Goal: Contribute content: Contribute content

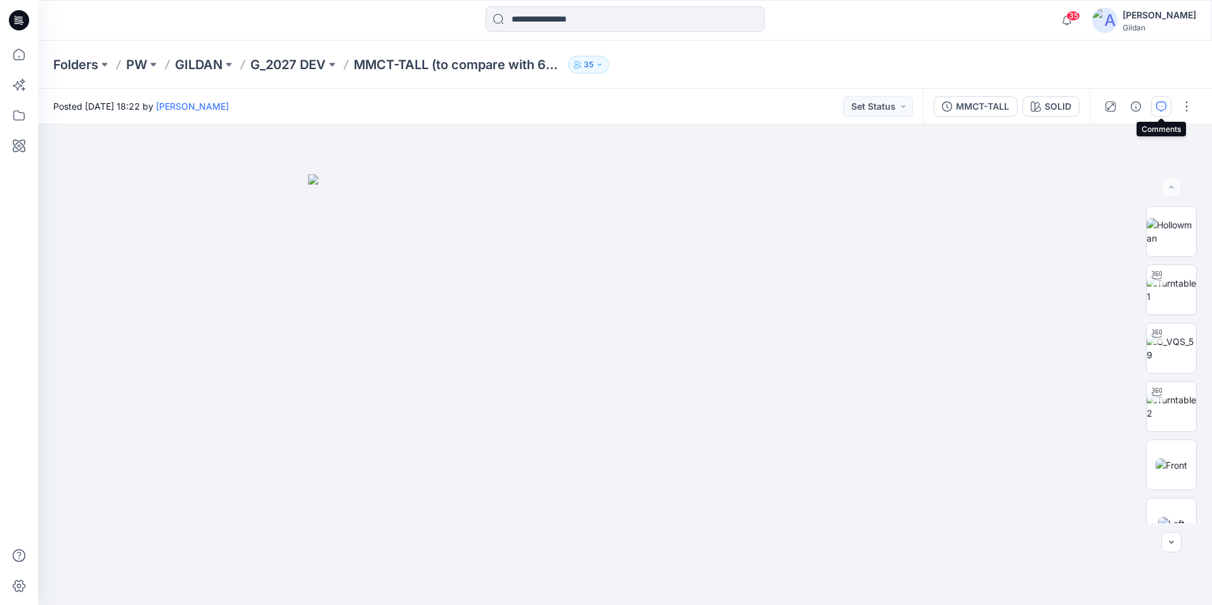
click at [1163, 104] on icon "button" at bounding box center [1162, 106] width 10 height 10
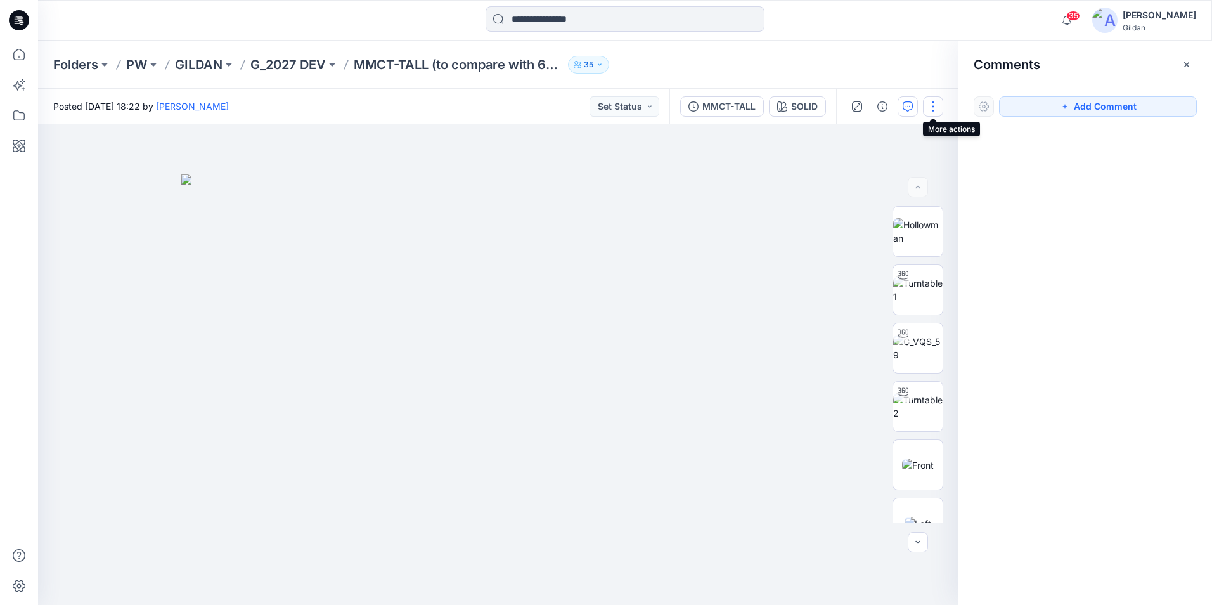
click at [932, 109] on button "button" at bounding box center [933, 106] width 20 height 20
click at [866, 169] on button "Edit" at bounding box center [880, 171] width 117 height 23
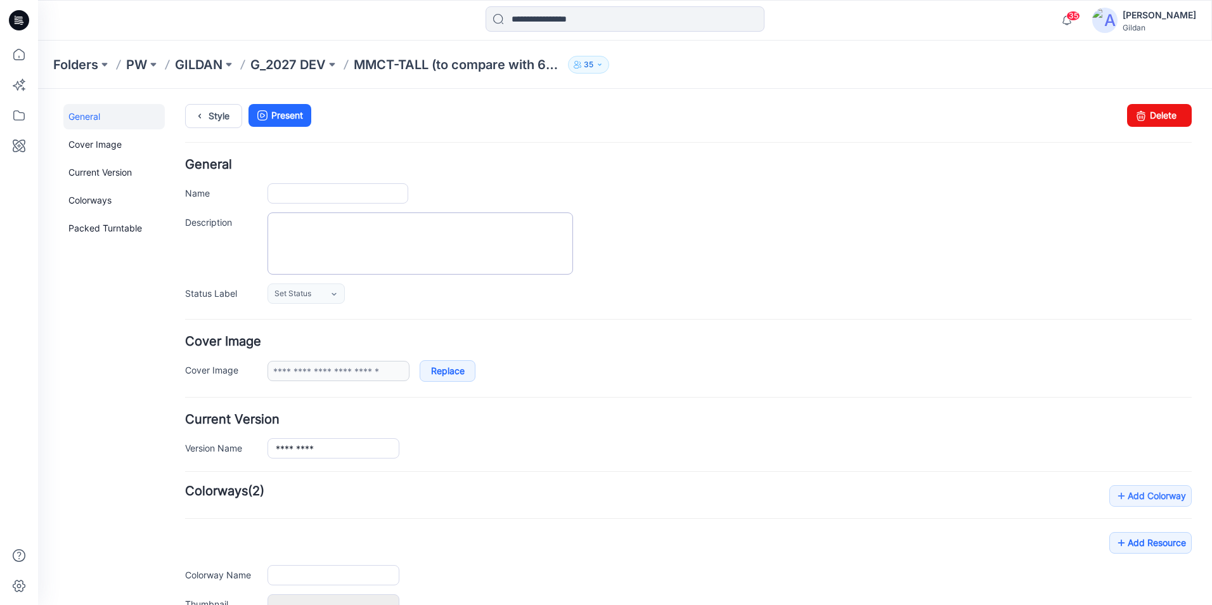
type input "**********"
type input "*****"
type input "**********"
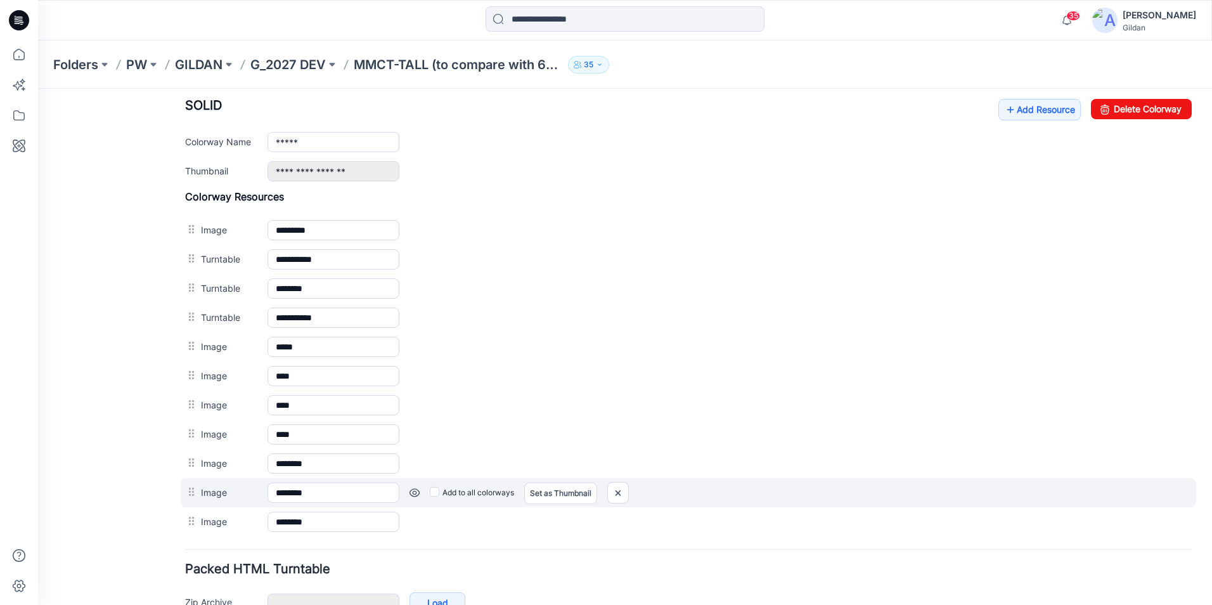
scroll to position [384, 0]
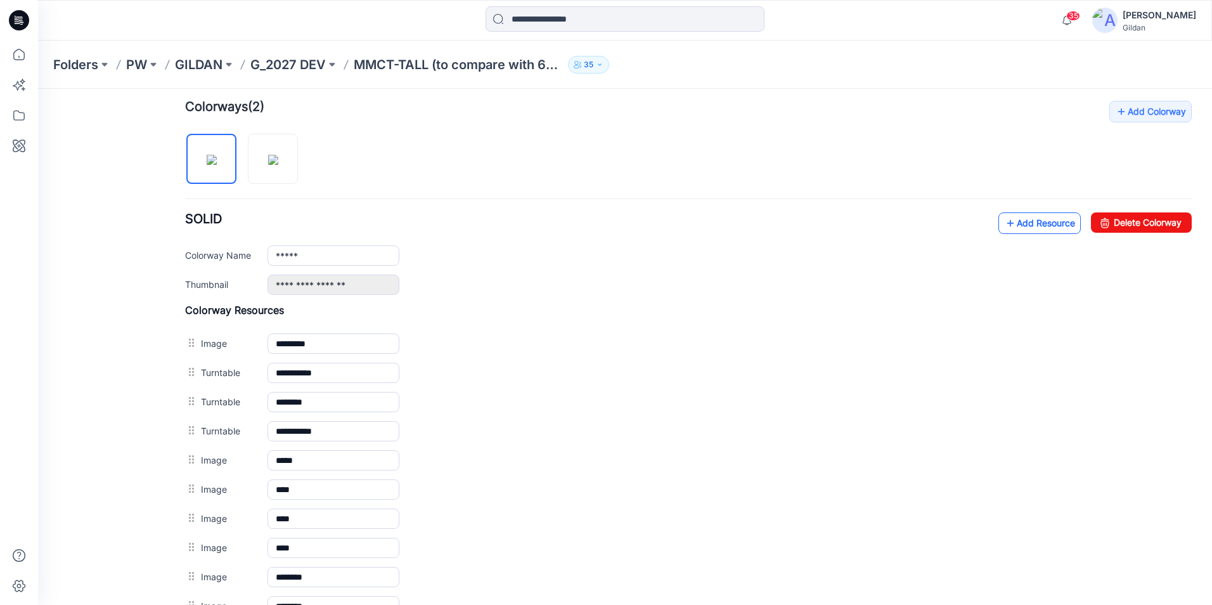
click at [1010, 220] on link "Add Resource" at bounding box center [1040, 223] width 82 height 22
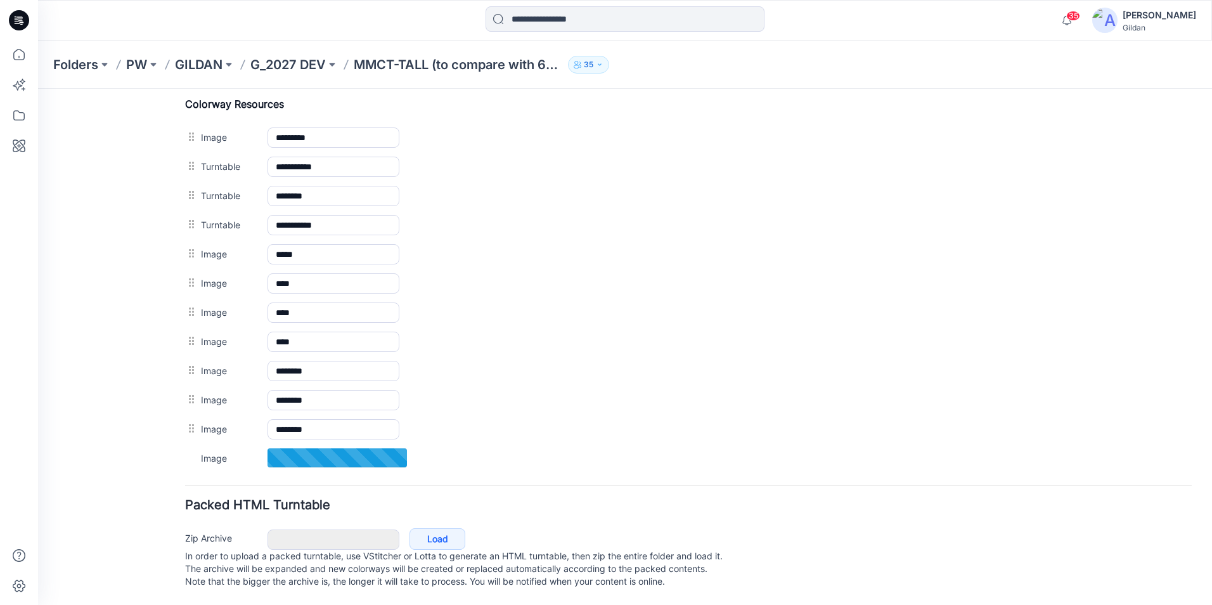
scroll to position [603, 0]
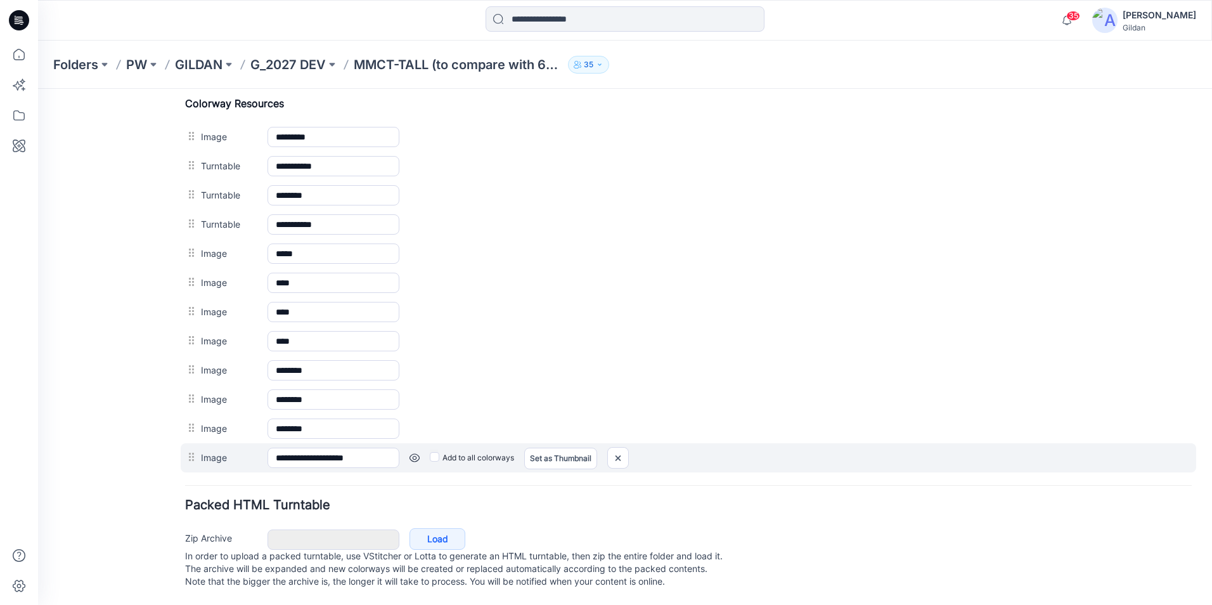
click at [410, 453] on link at bounding box center [415, 458] width 10 height 10
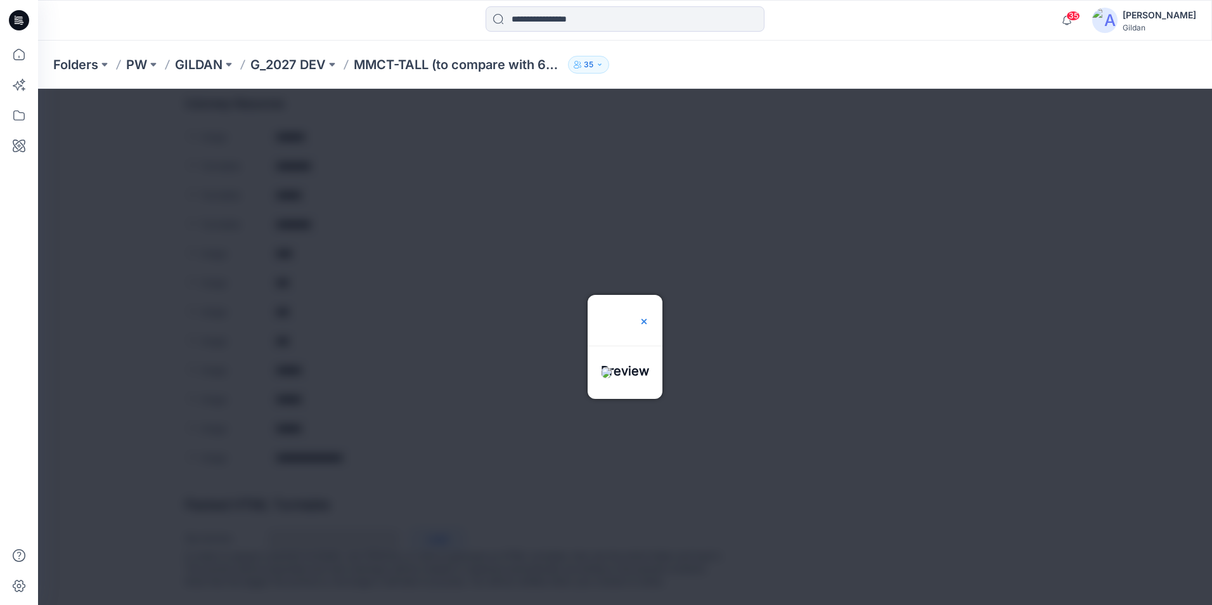
click at [649, 316] on img at bounding box center [644, 321] width 10 height 10
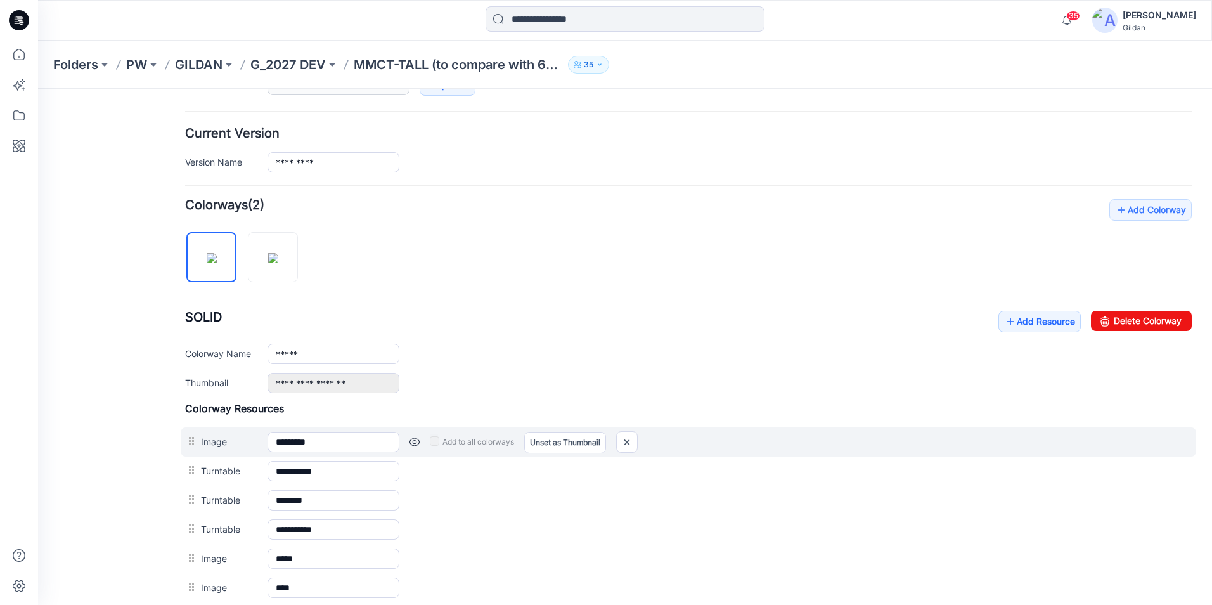
scroll to position [349, 0]
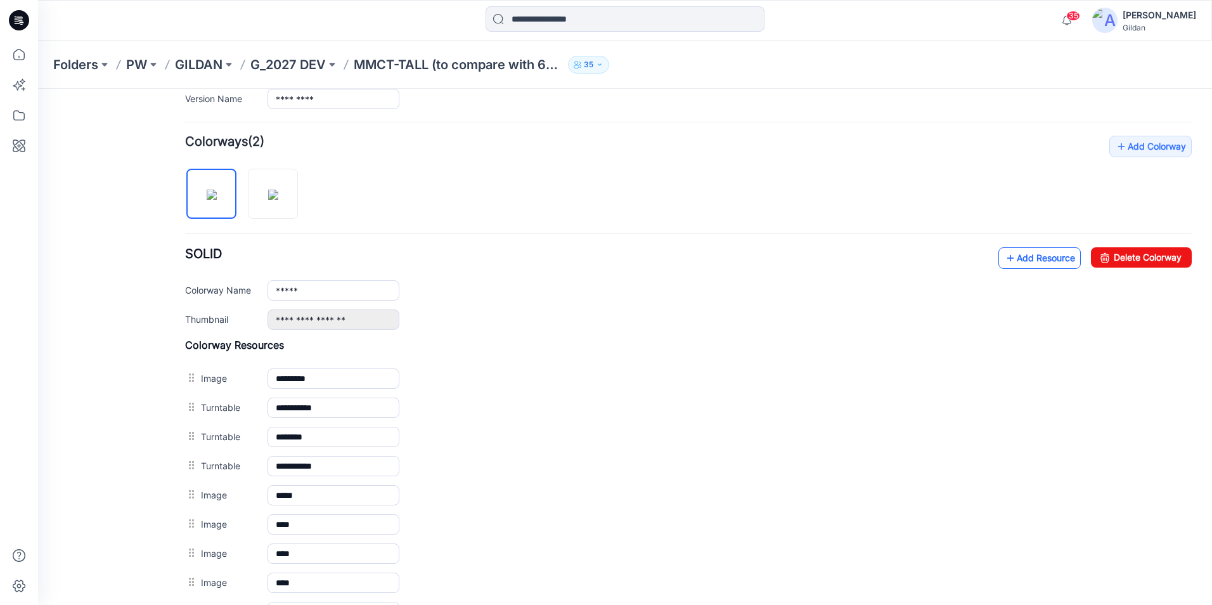
click at [1020, 256] on link "Add Resource" at bounding box center [1040, 258] width 82 height 22
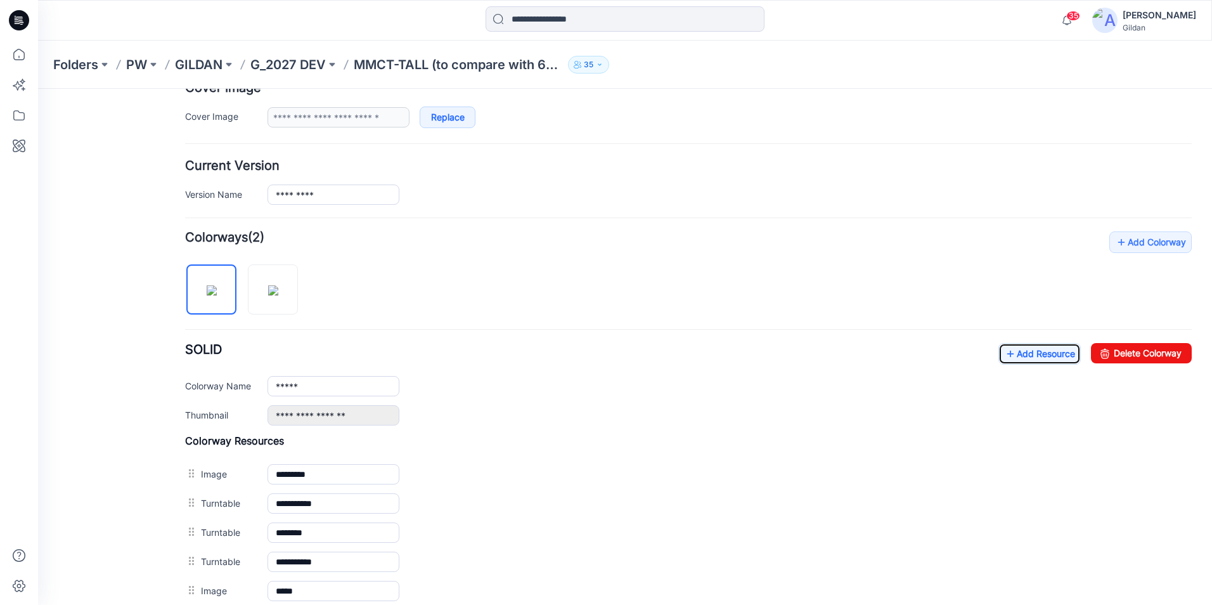
scroll to position [444, 0]
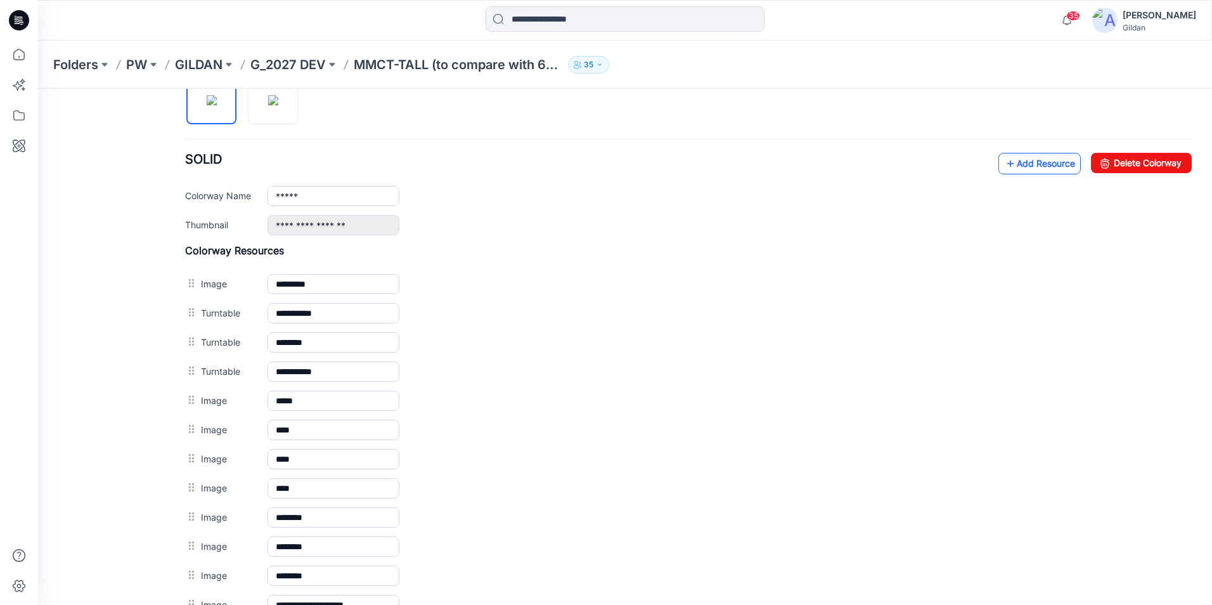
click at [1023, 159] on link "Add Resource" at bounding box center [1040, 164] width 82 height 22
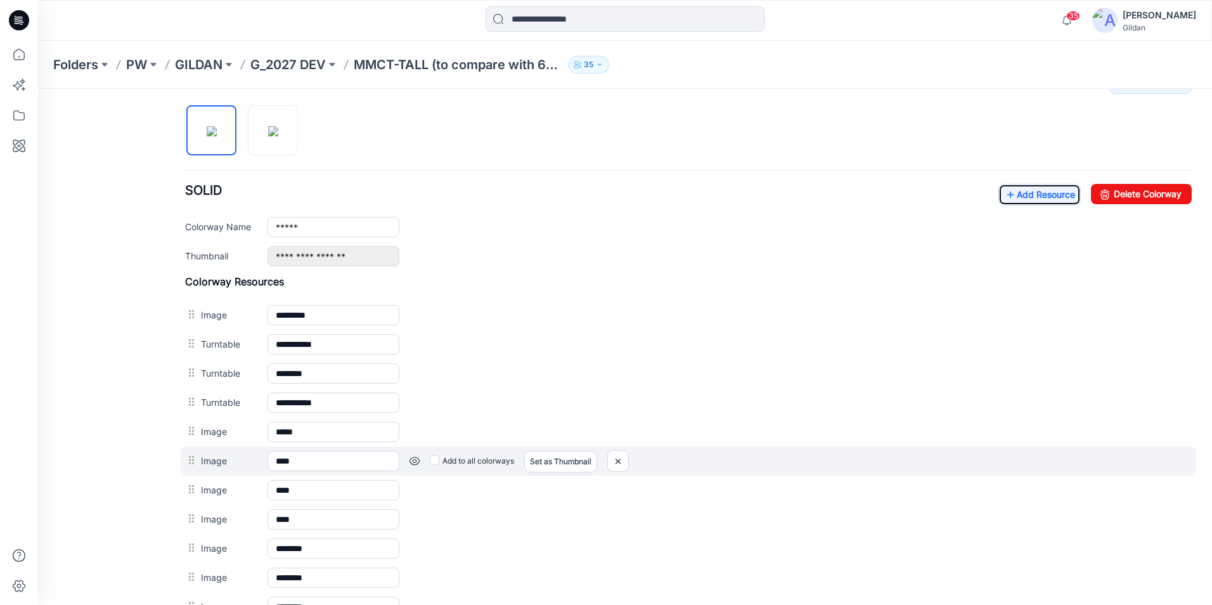
scroll to position [344, 0]
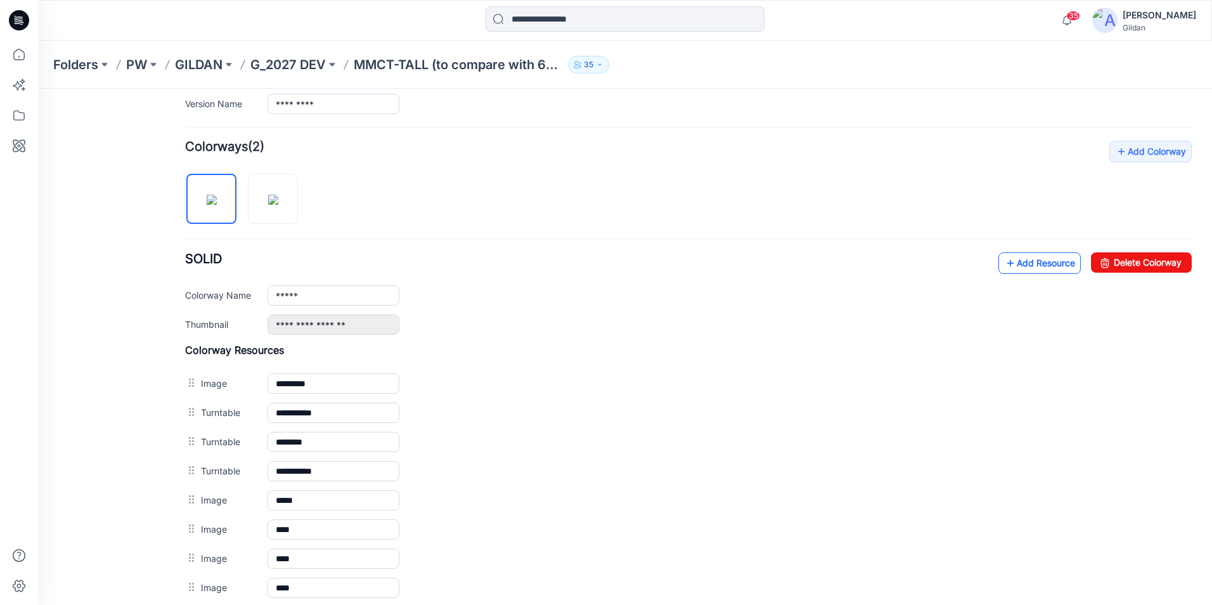
click at [1030, 262] on link "Add Resource" at bounding box center [1040, 263] width 82 height 22
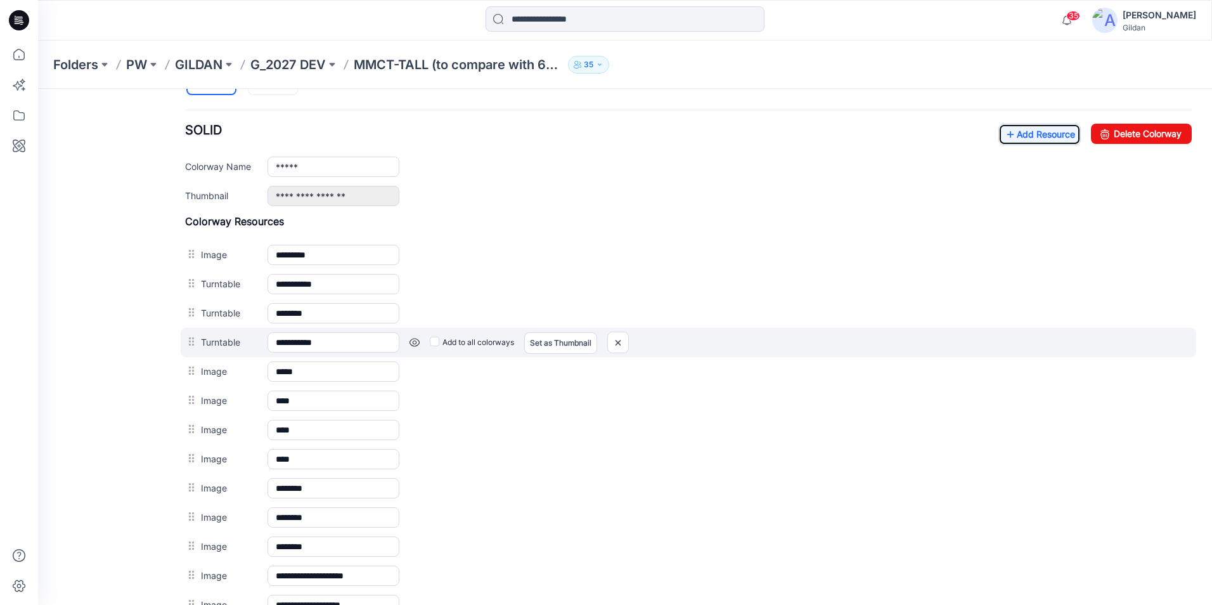
scroll to position [472, 0]
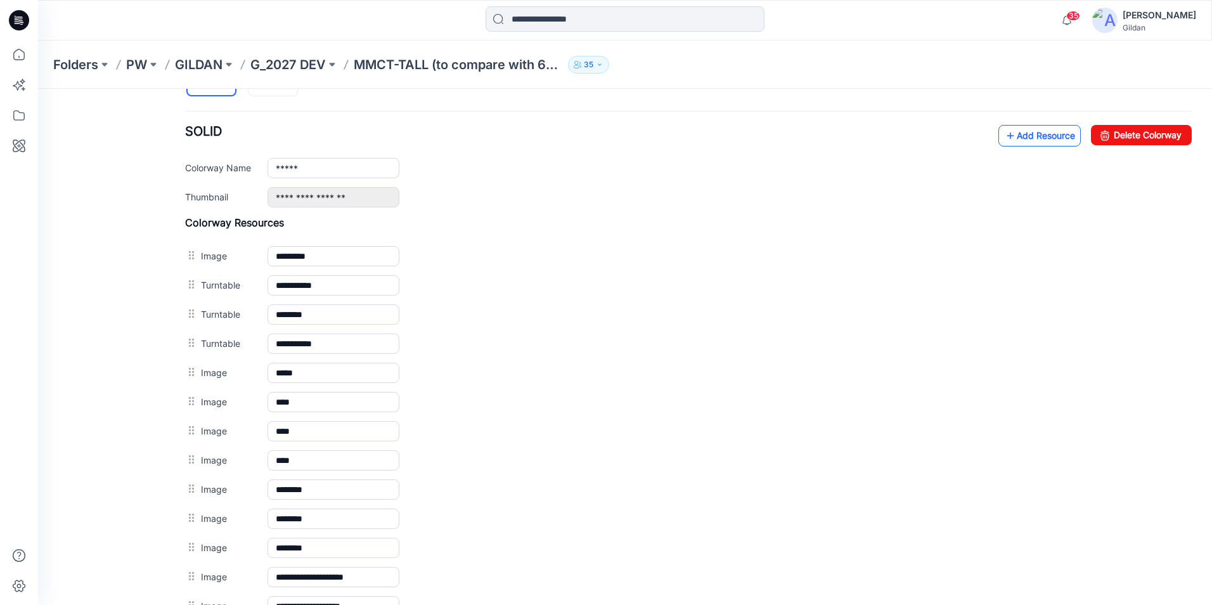
click at [1004, 137] on icon at bounding box center [1010, 136] width 13 height 20
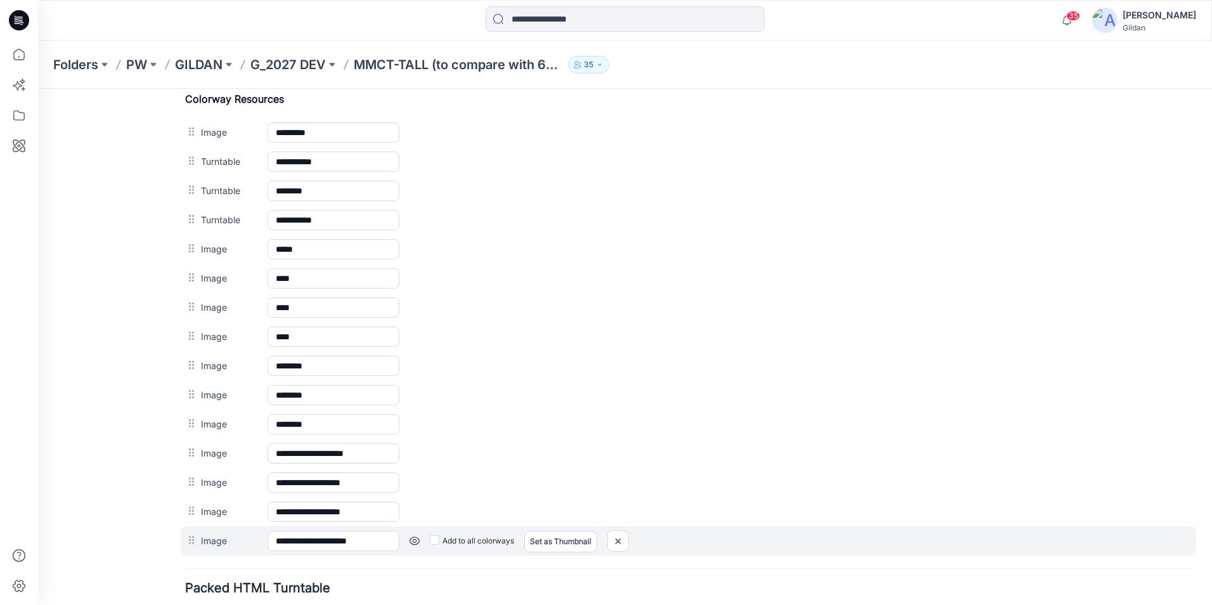
scroll to position [408, 0]
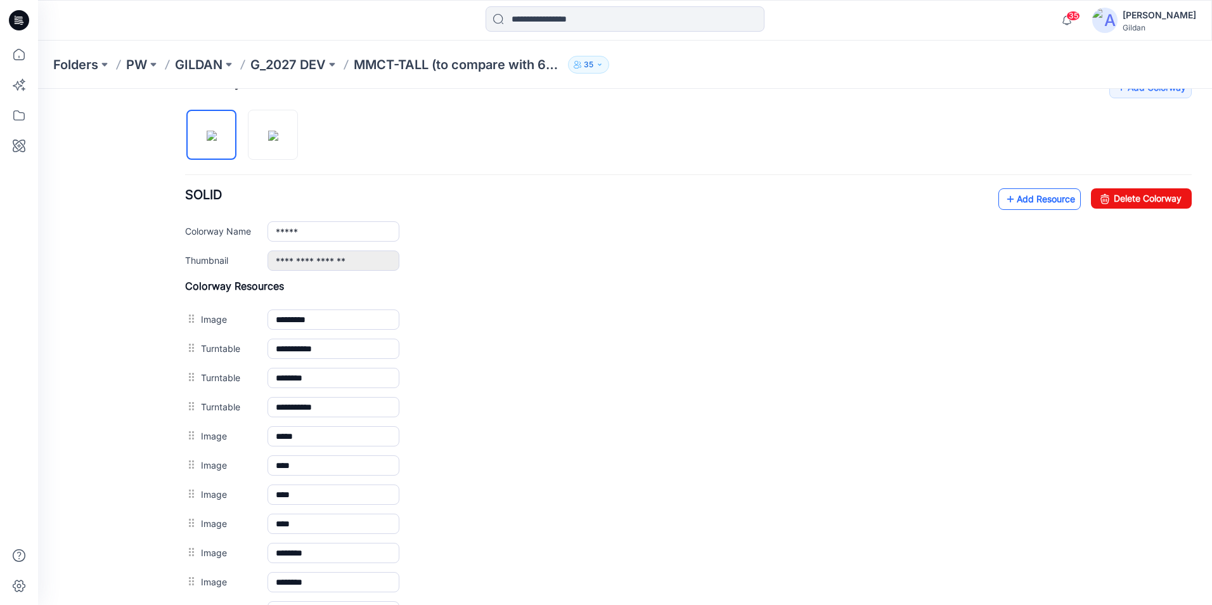
click at [1016, 197] on link "Add Resource" at bounding box center [1040, 199] width 82 height 22
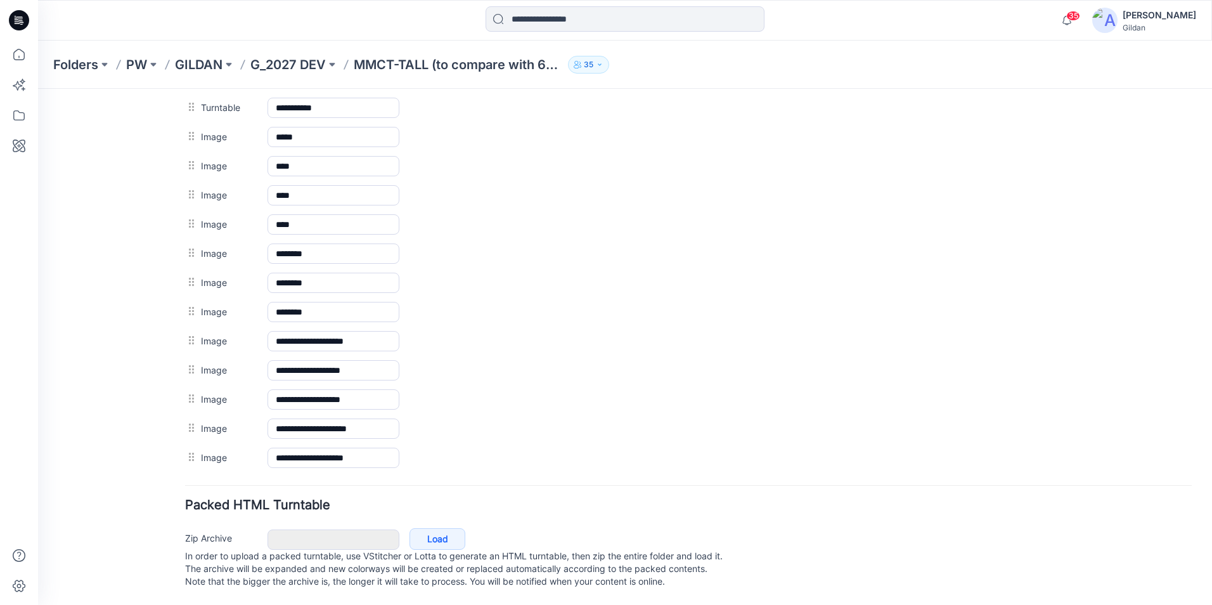
scroll to position [467, 0]
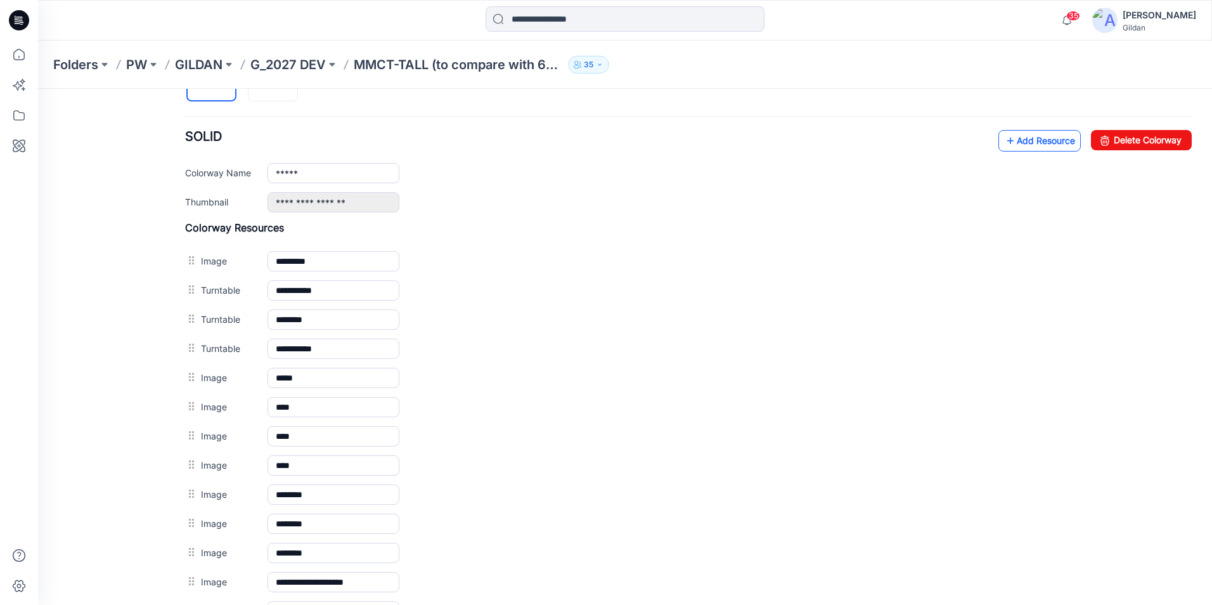
click at [1006, 134] on link "Add Resource" at bounding box center [1040, 141] width 82 height 22
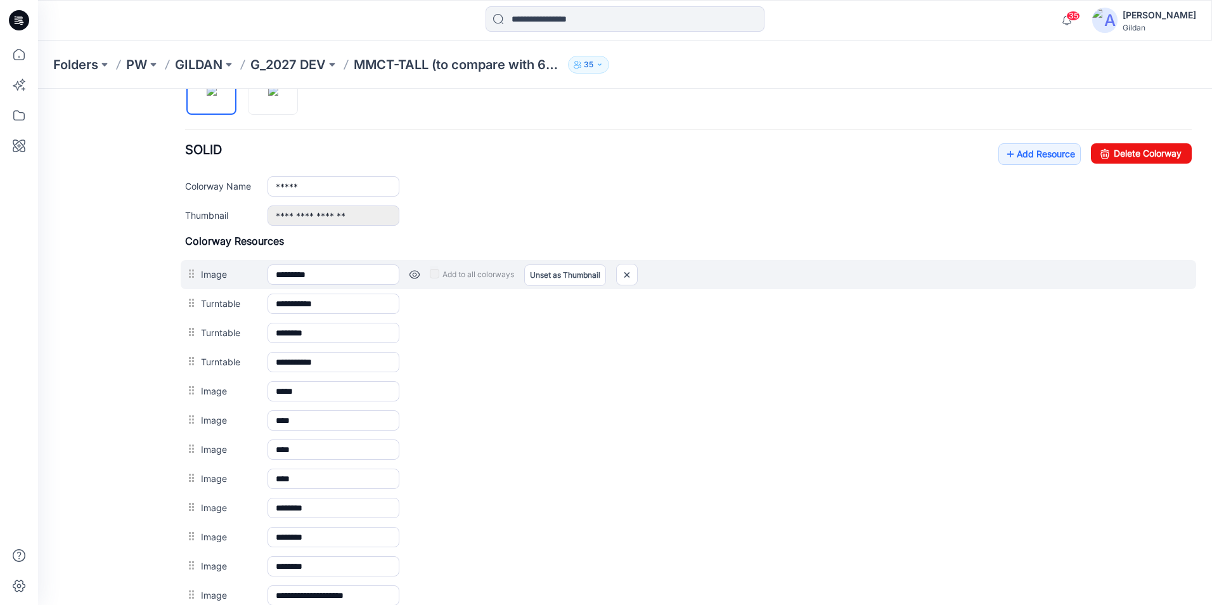
scroll to position [432, 0]
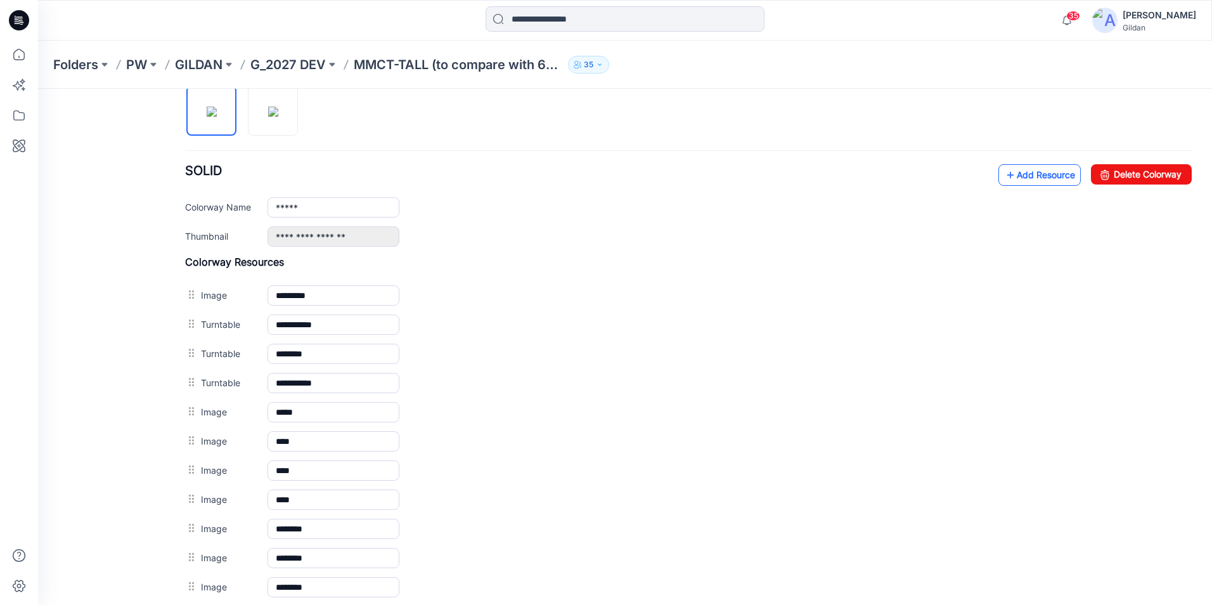
click at [1004, 174] on icon at bounding box center [1010, 175] width 13 height 20
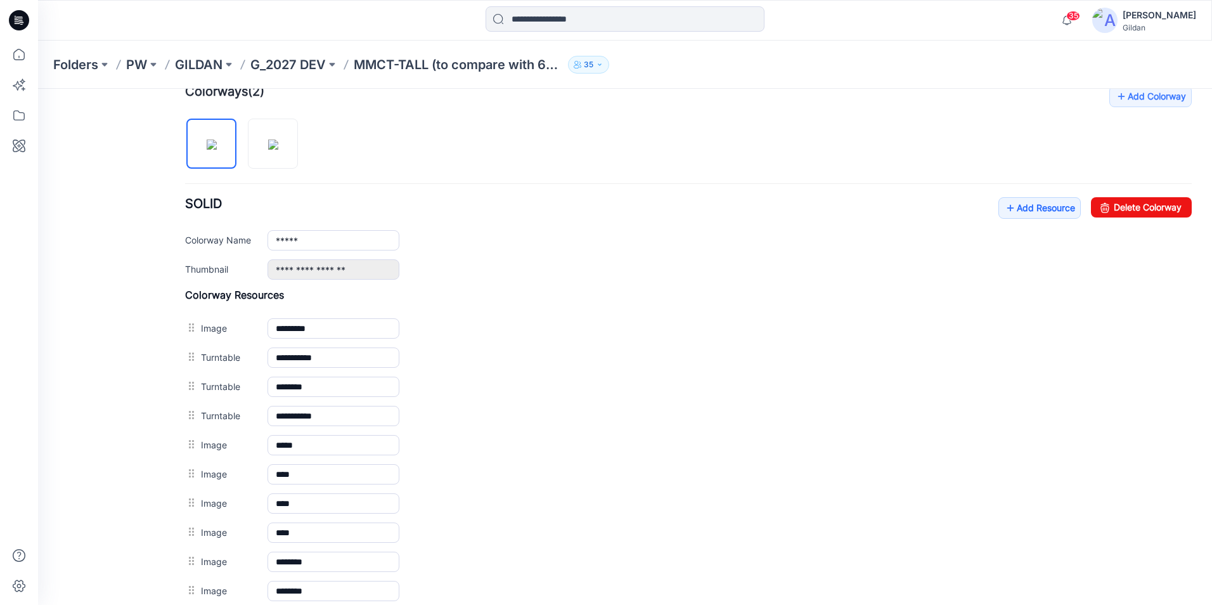
scroll to position [398, 0]
click at [1004, 209] on icon at bounding box center [1010, 209] width 13 height 20
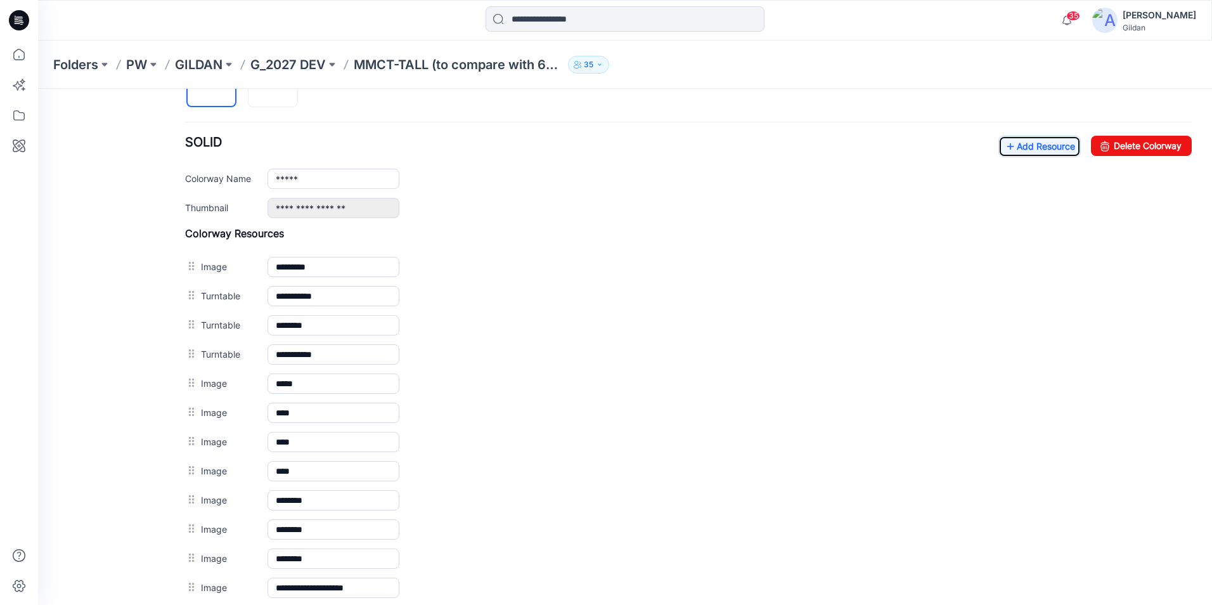
scroll to position [208, 0]
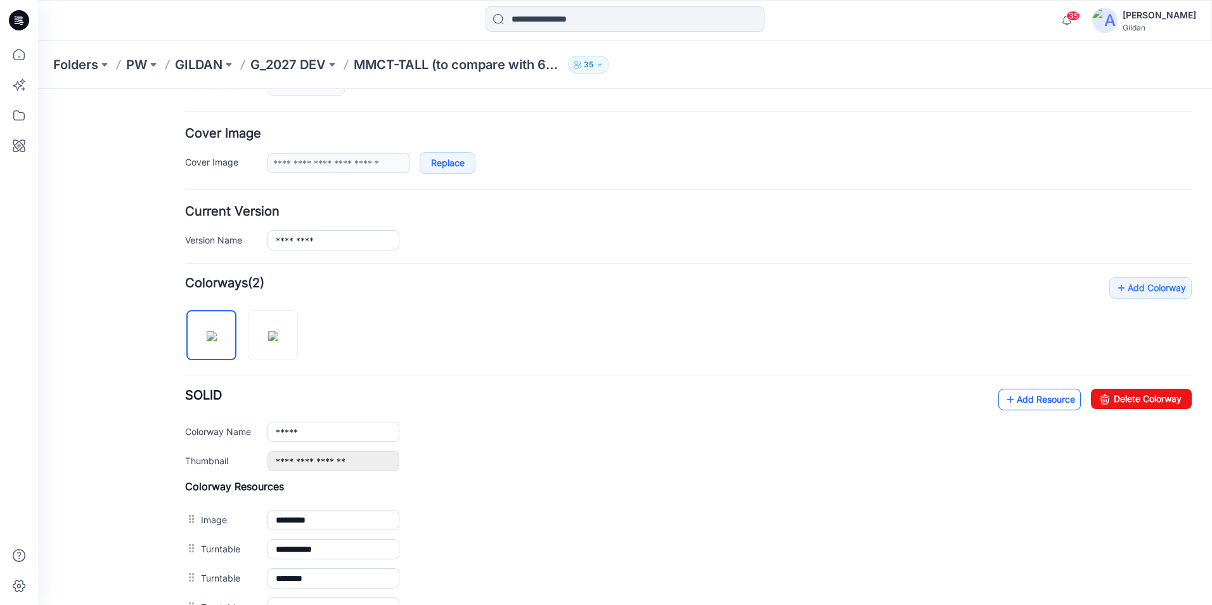
click at [1004, 393] on icon at bounding box center [1010, 399] width 13 height 20
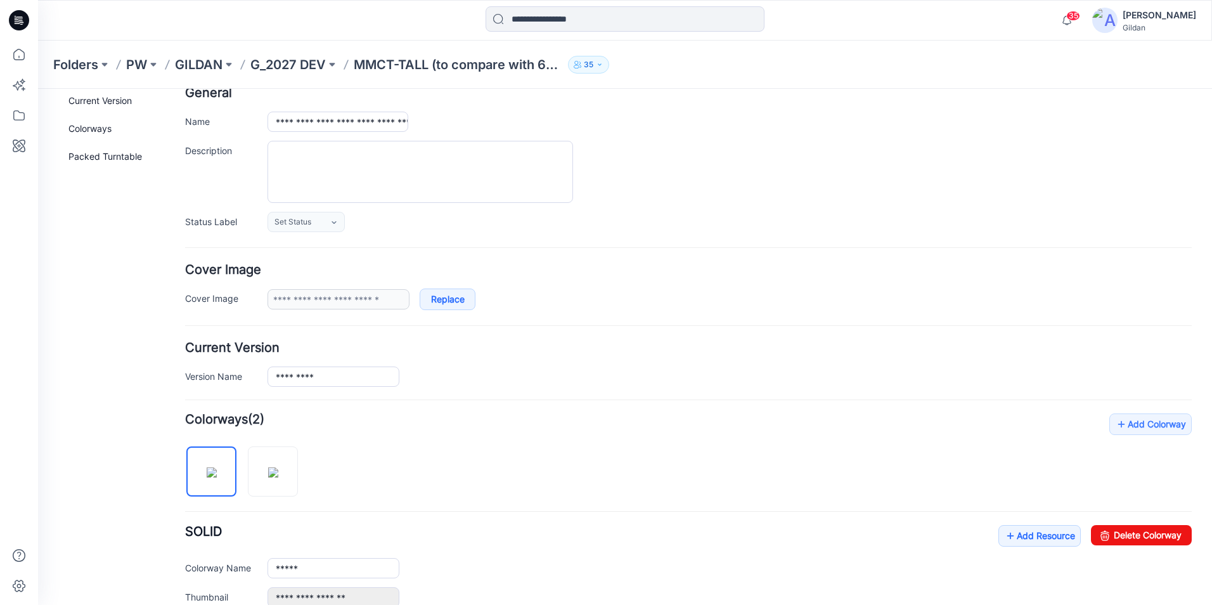
scroll to position [0, 0]
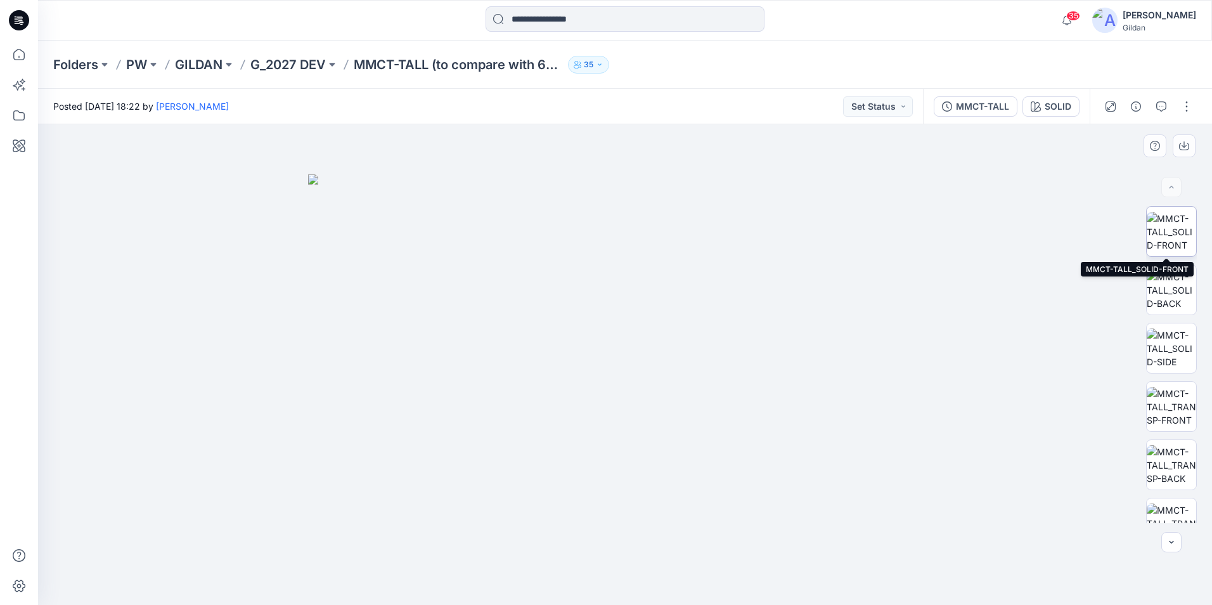
click at [1170, 224] on img at bounding box center [1171, 232] width 49 height 40
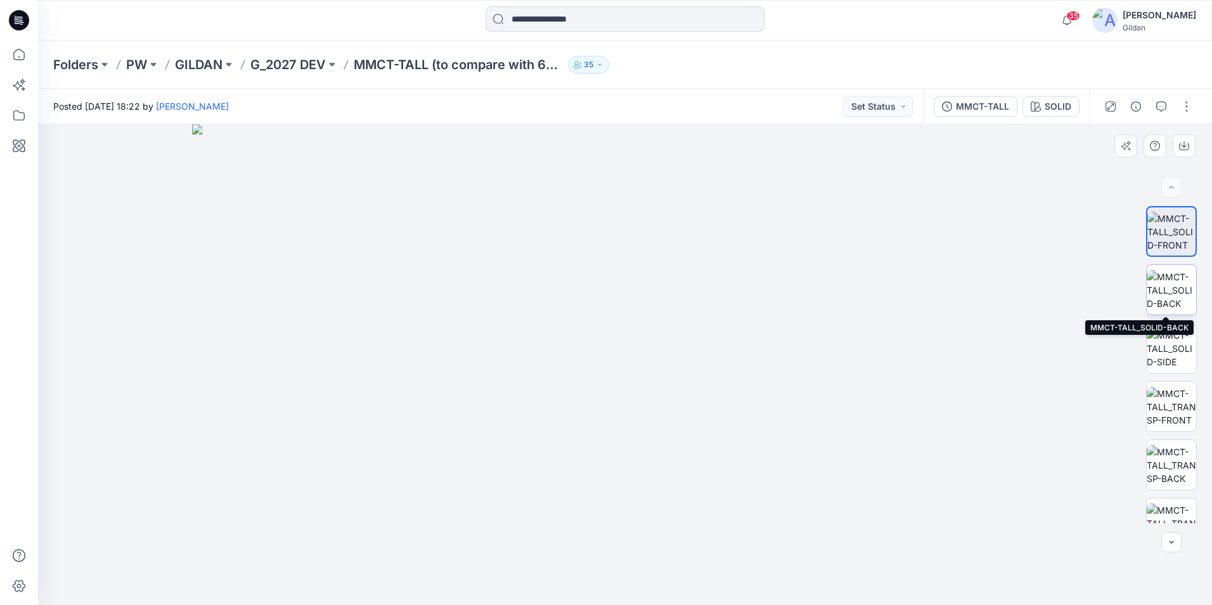
click at [1180, 285] on img at bounding box center [1171, 290] width 49 height 40
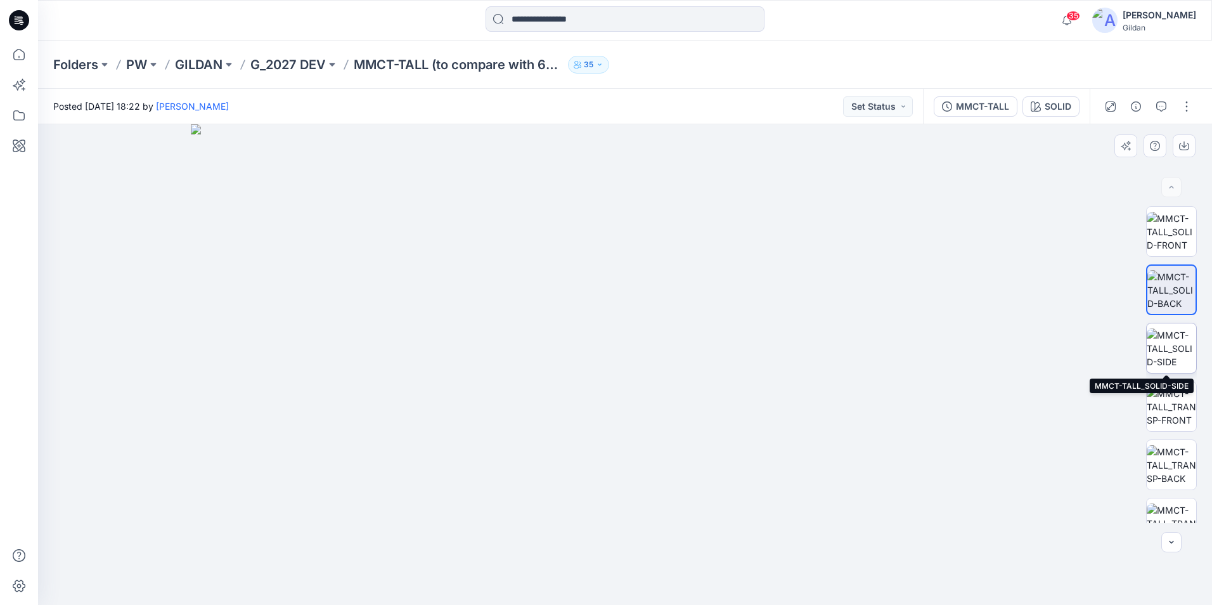
click at [1155, 339] on img at bounding box center [1171, 348] width 49 height 40
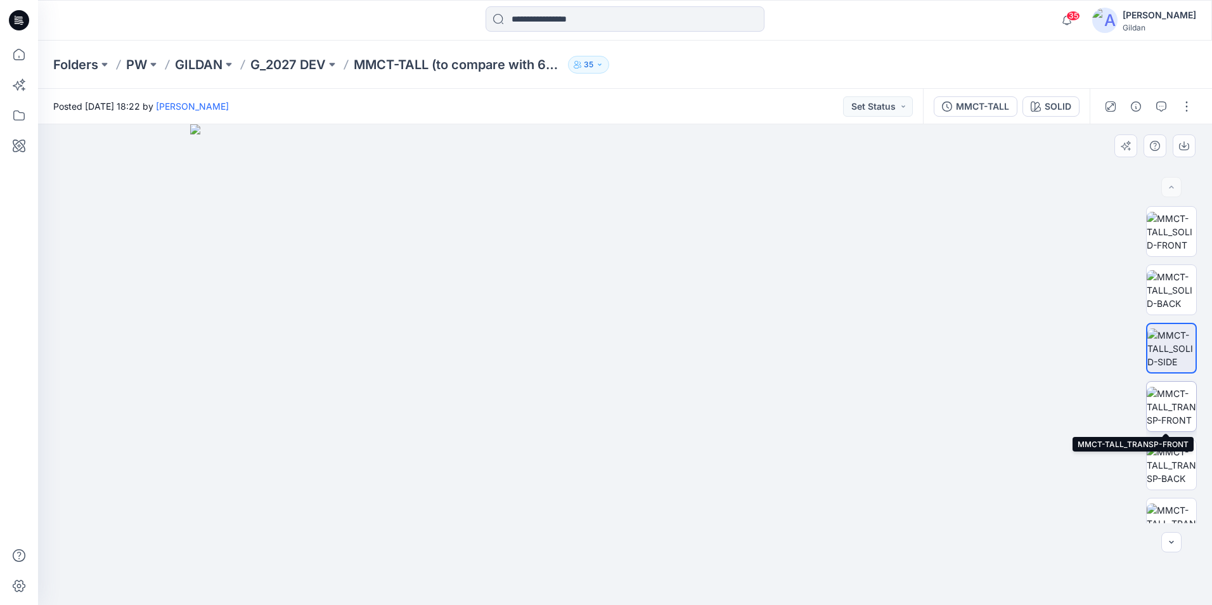
click at [1174, 405] on img at bounding box center [1171, 407] width 49 height 40
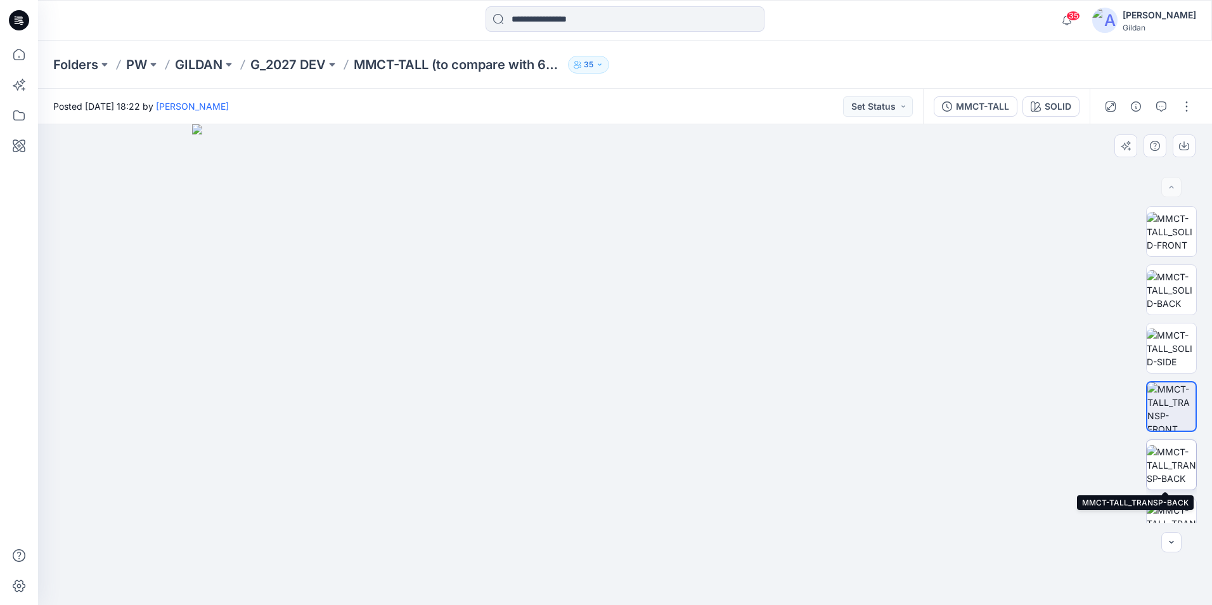
click at [1173, 464] on img at bounding box center [1171, 465] width 49 height 40
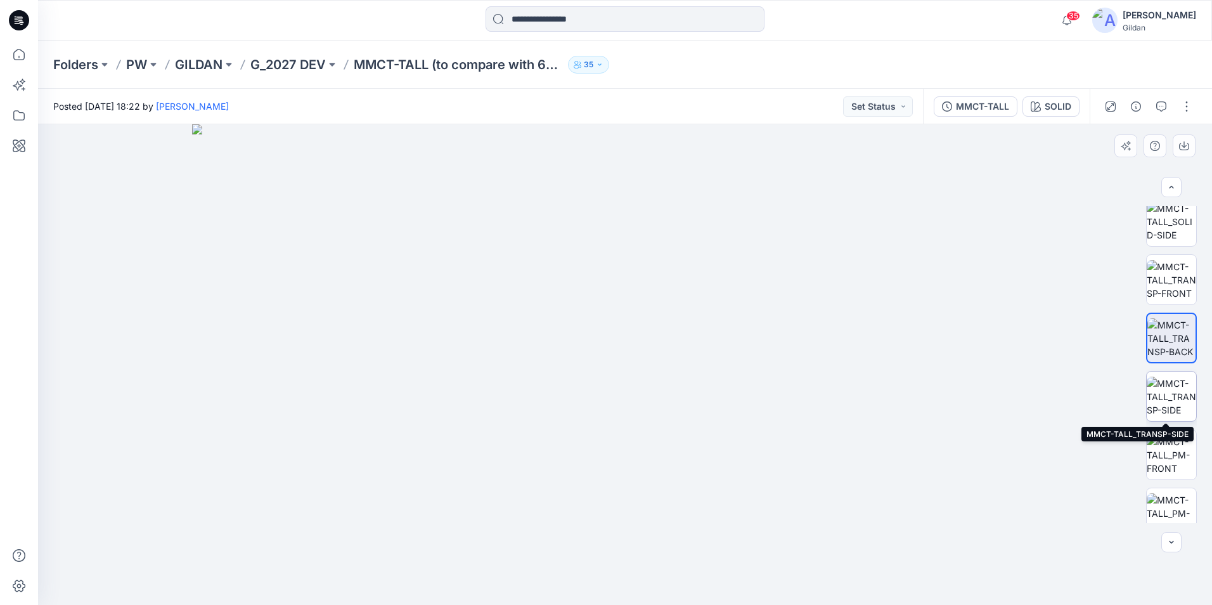
click at [1174, 397] on img at bounding box center [1171, 397] width 49 height 40
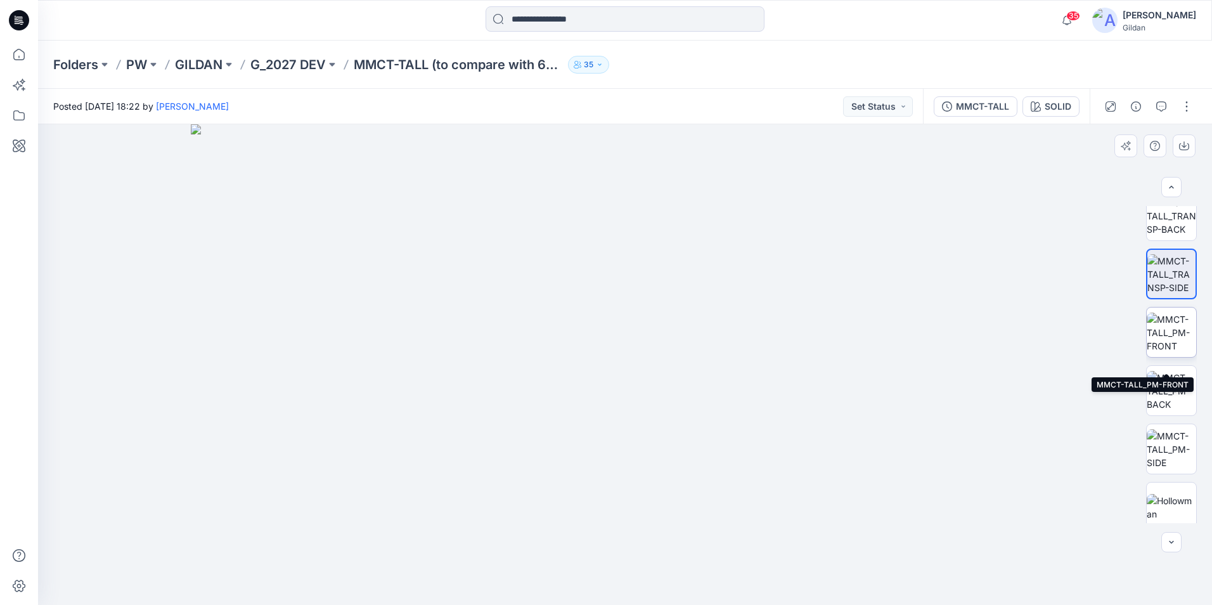
scroll to position [254, 0]
click at [1166, 332] on img at bounding box center [1171, 328] width 49 height 40
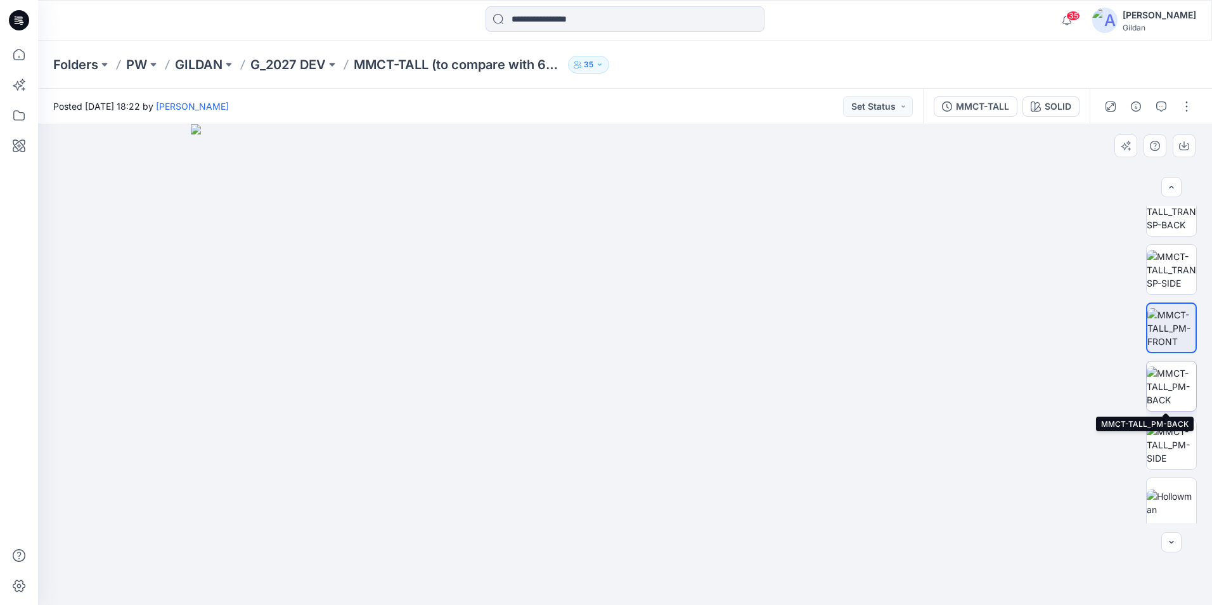
click at [1178, 384] on img at bounding box center [1171, 387] width 49 height 40
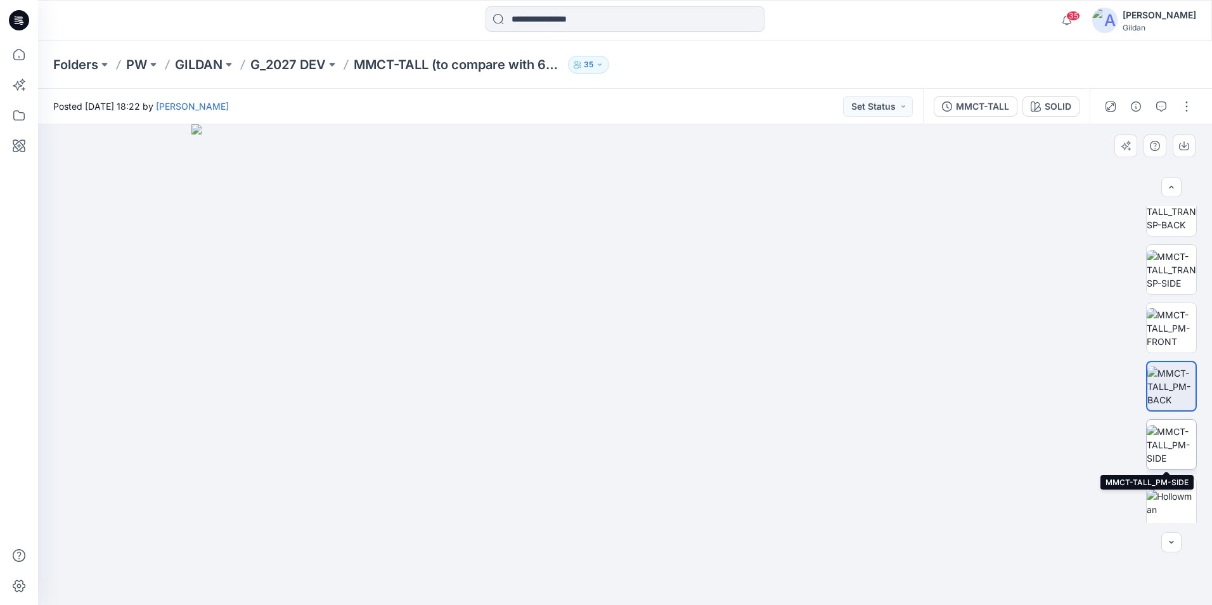
click at [1172, 446] on img at bounding box center [1171, 445] width 49 height 40
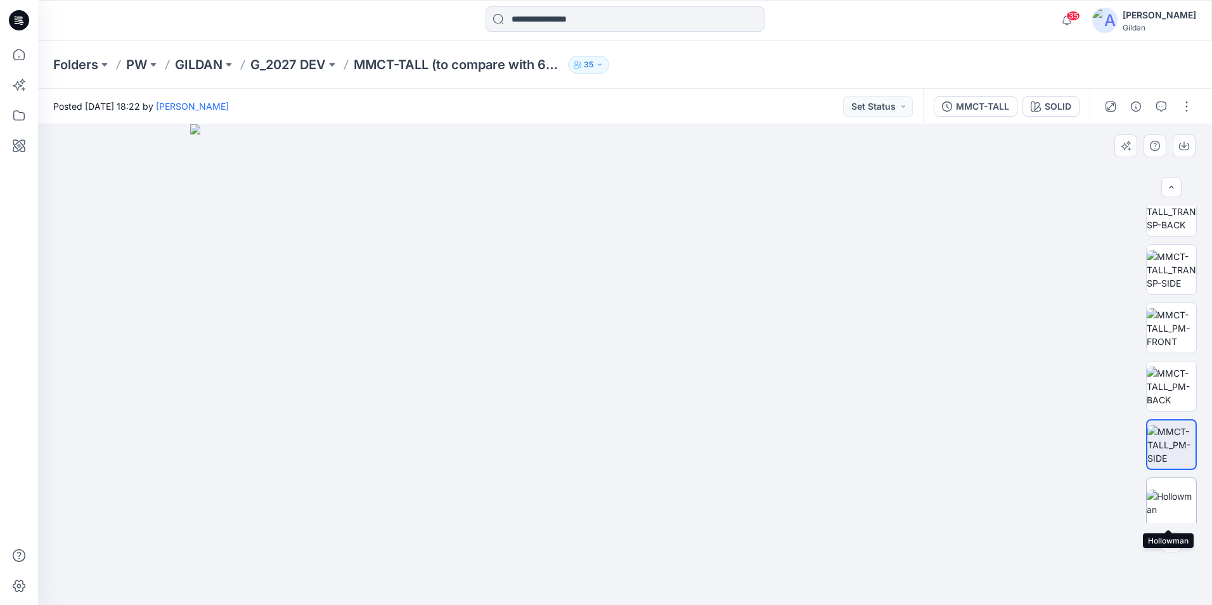
click at [1178, 498] on img at bounding box center [1171, 503] width 49 height 27
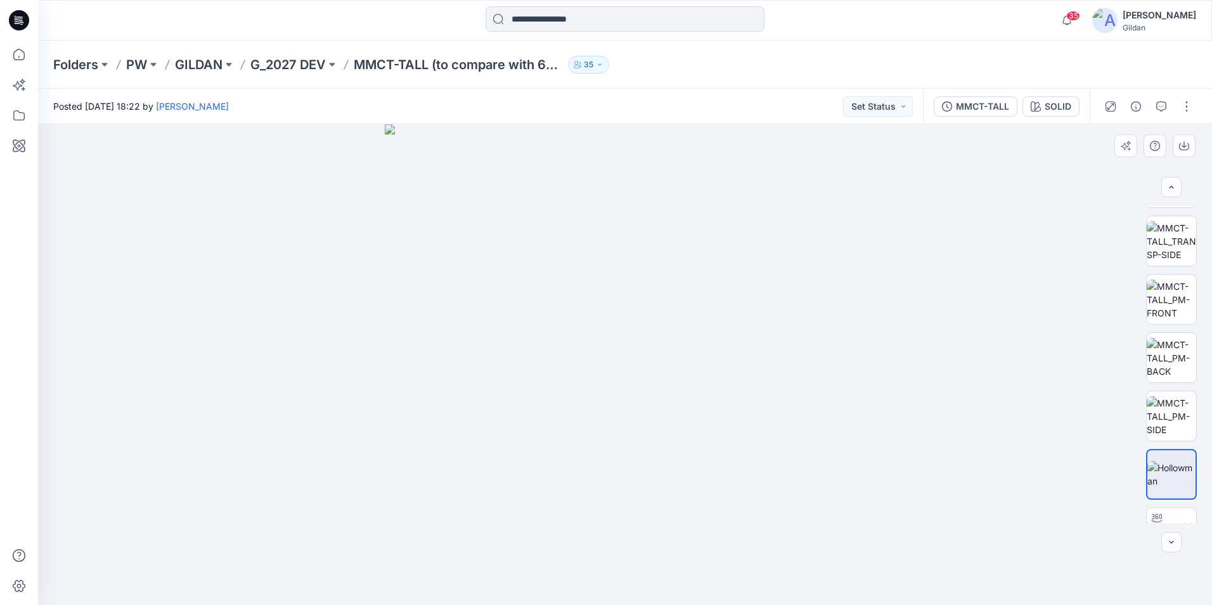
scroll to position [0, 0]
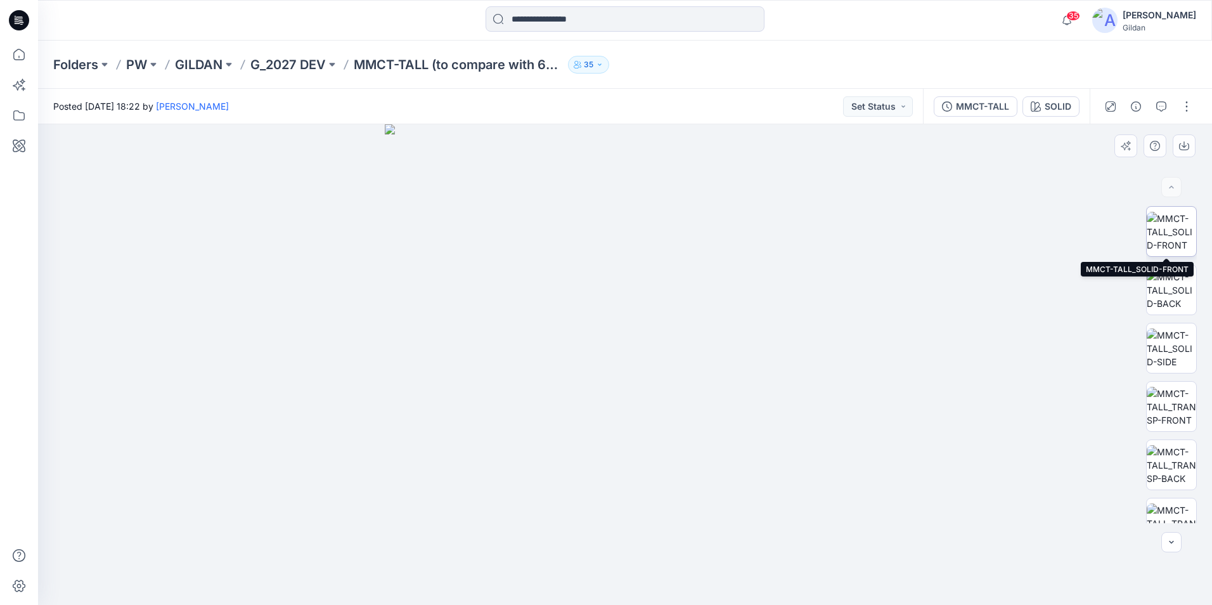
click at [1179, 231] on img at bounding box center [1171, 232] width 49 height 40
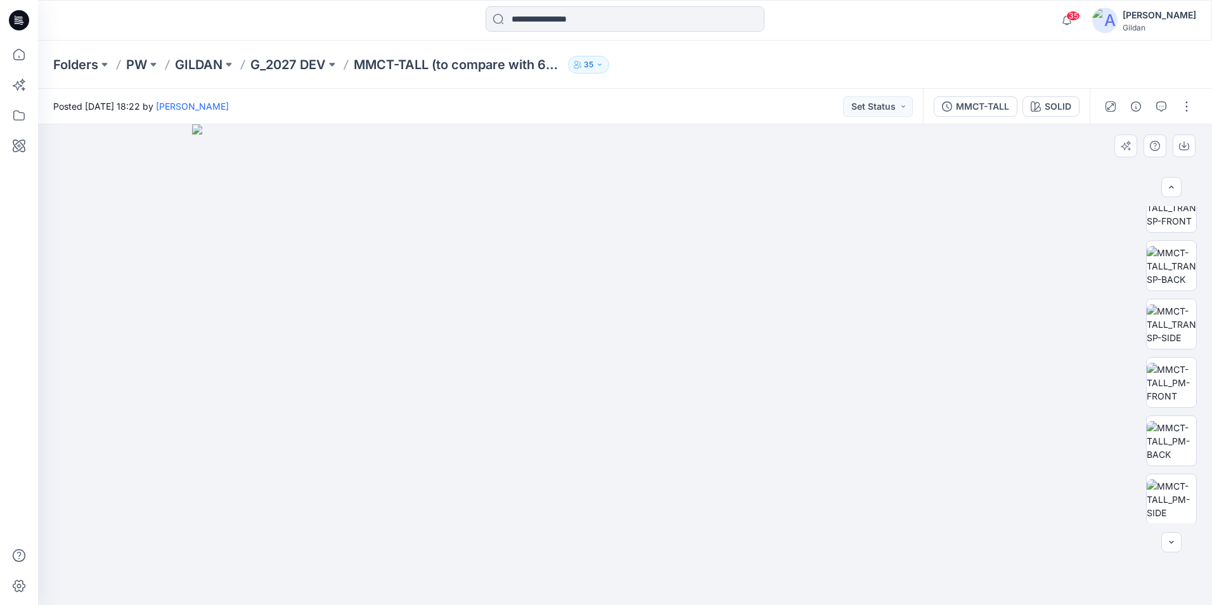
scroll to position [246, 0]
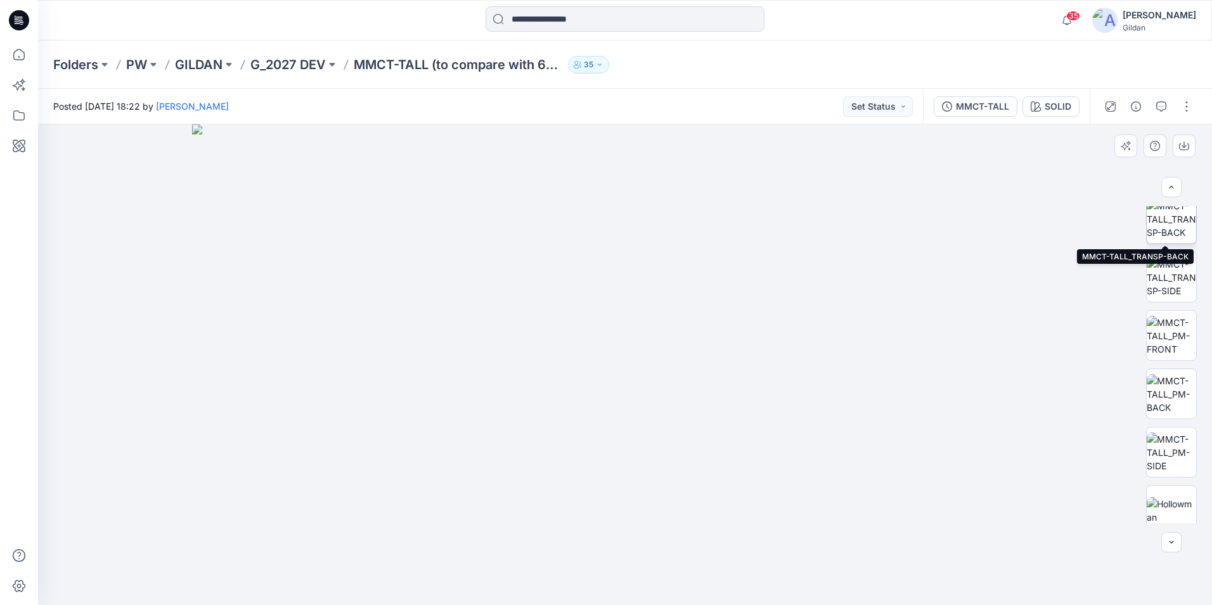
click at [1176, 216] on img at bounding box center [1171, 219] width 49 height 40
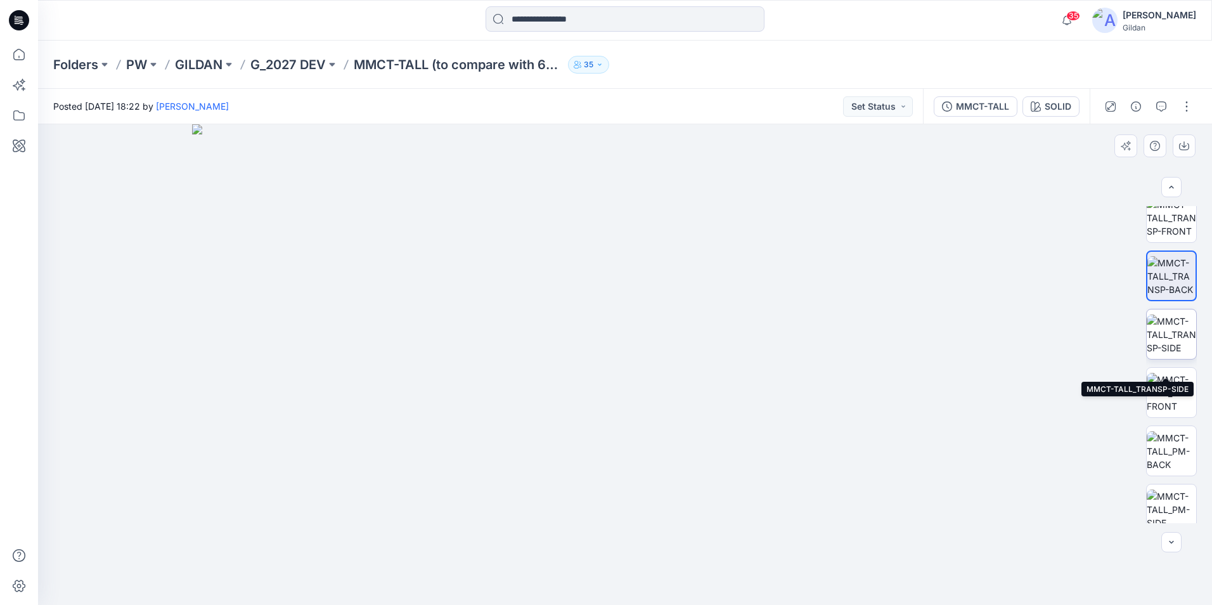
scroll to position [119, 0]
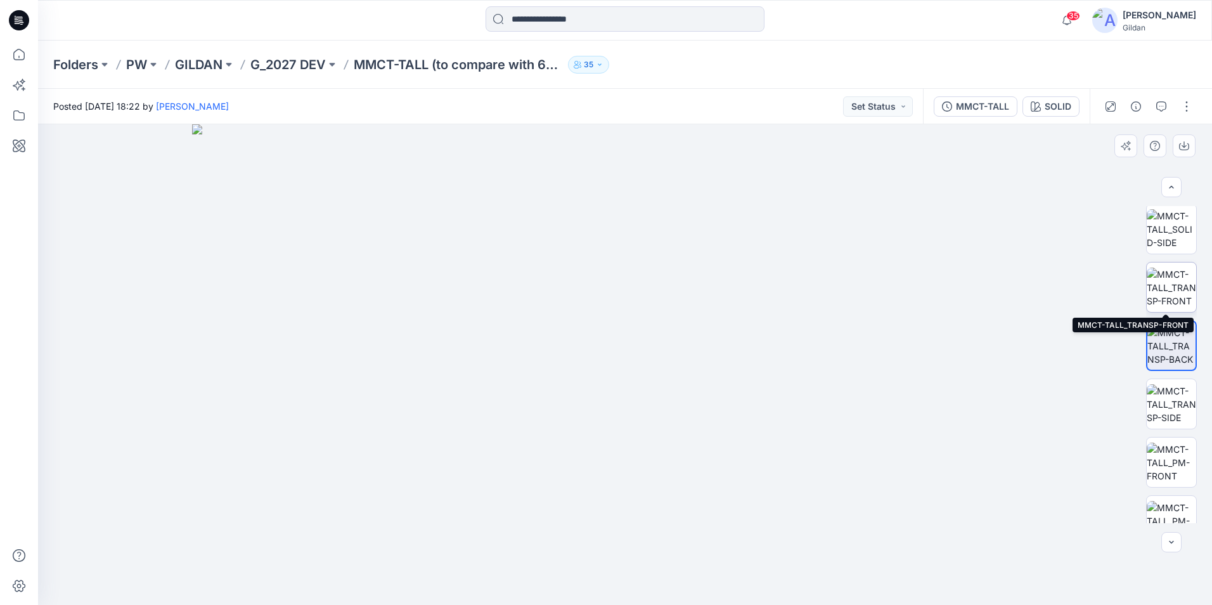
click at [1167, 284] on img at bounding box center [1171, 288] width 49 height 40
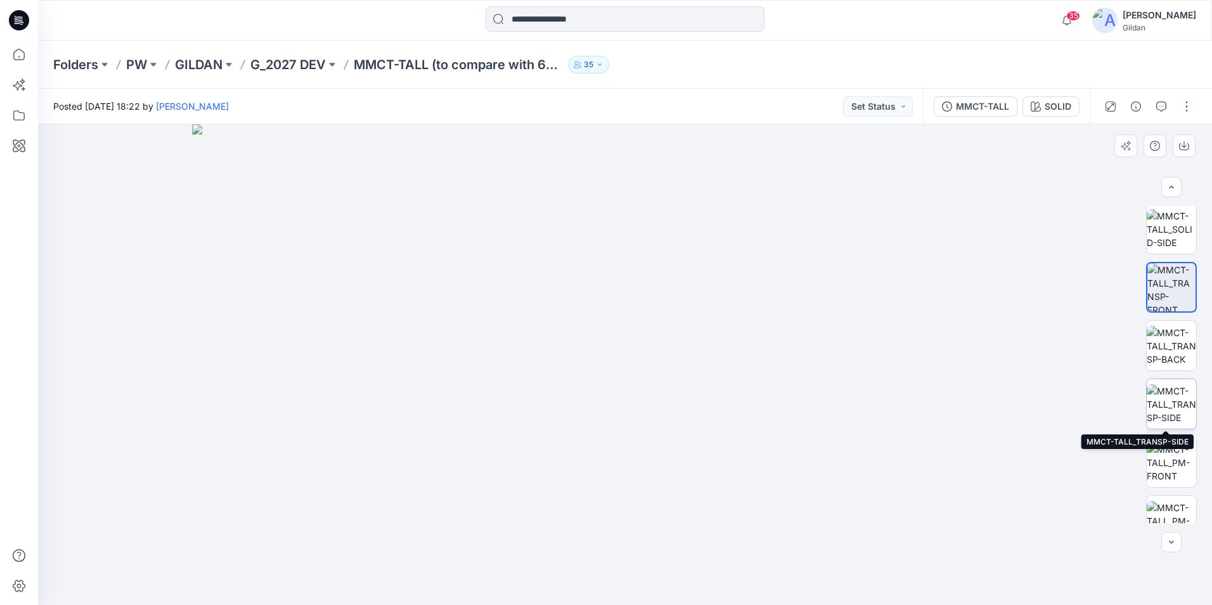
click at [1173, 403] on img at bounding box center [1171, 404] width 49 height 40
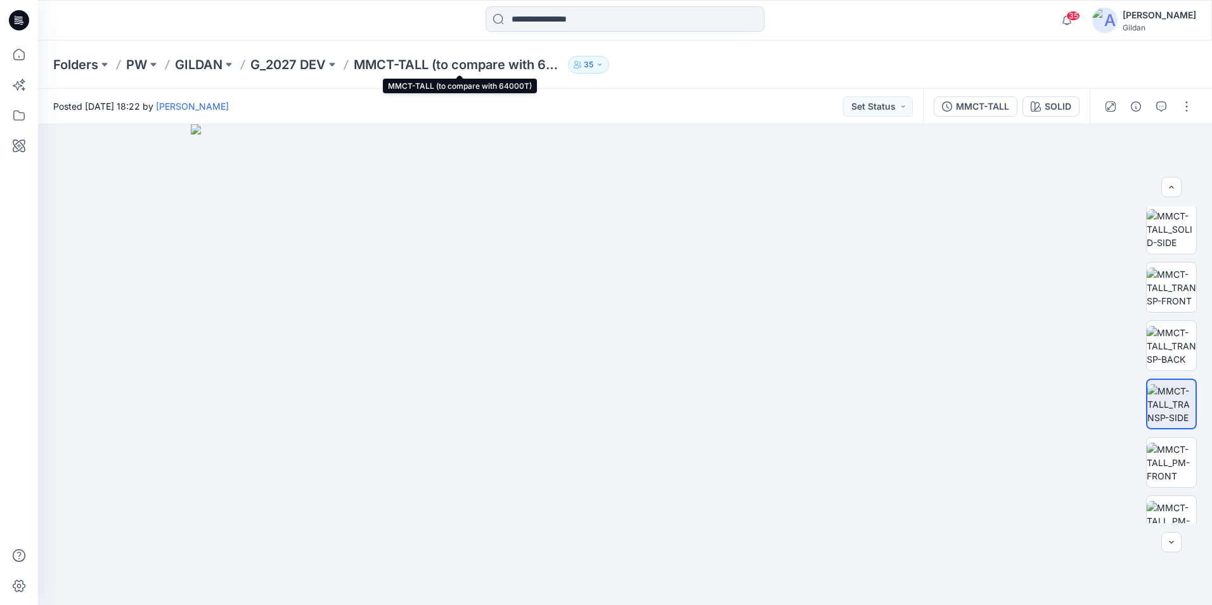
click at [388, 69] on p "MMCT-TALL (to compare with 64000T)" at bounding box center [458, 65] width 209 height 18
click at [280, 64] on p "G_2027 DEV" at bounding box center [287, 65] width 75 height 18
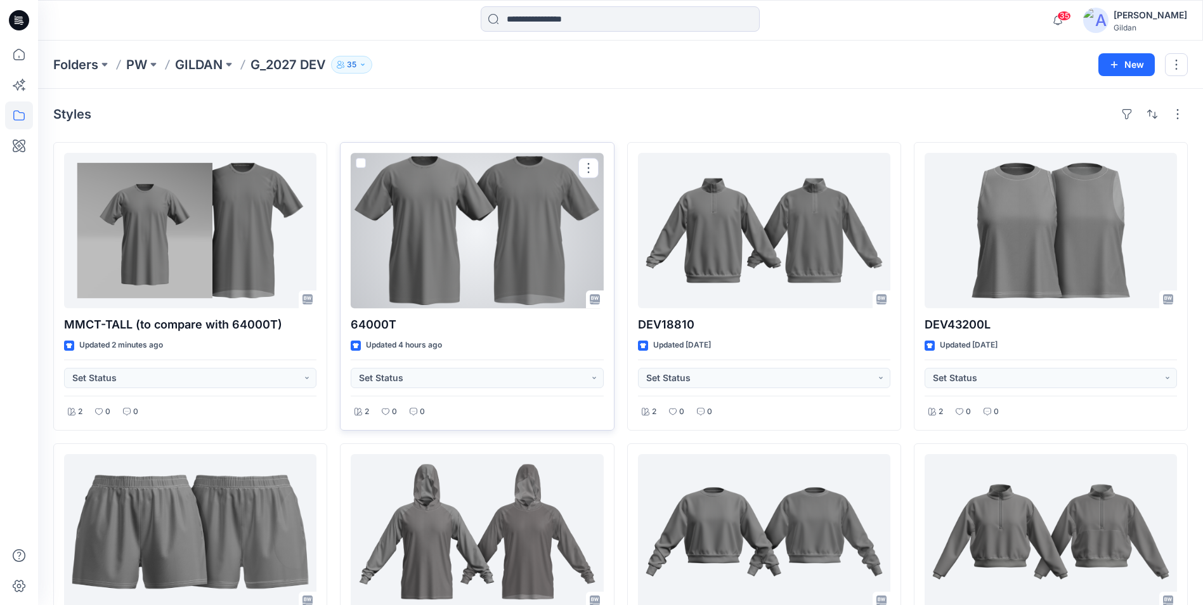
click at [449, 237] on div at bounding box center [477, 230] width 252 height 155
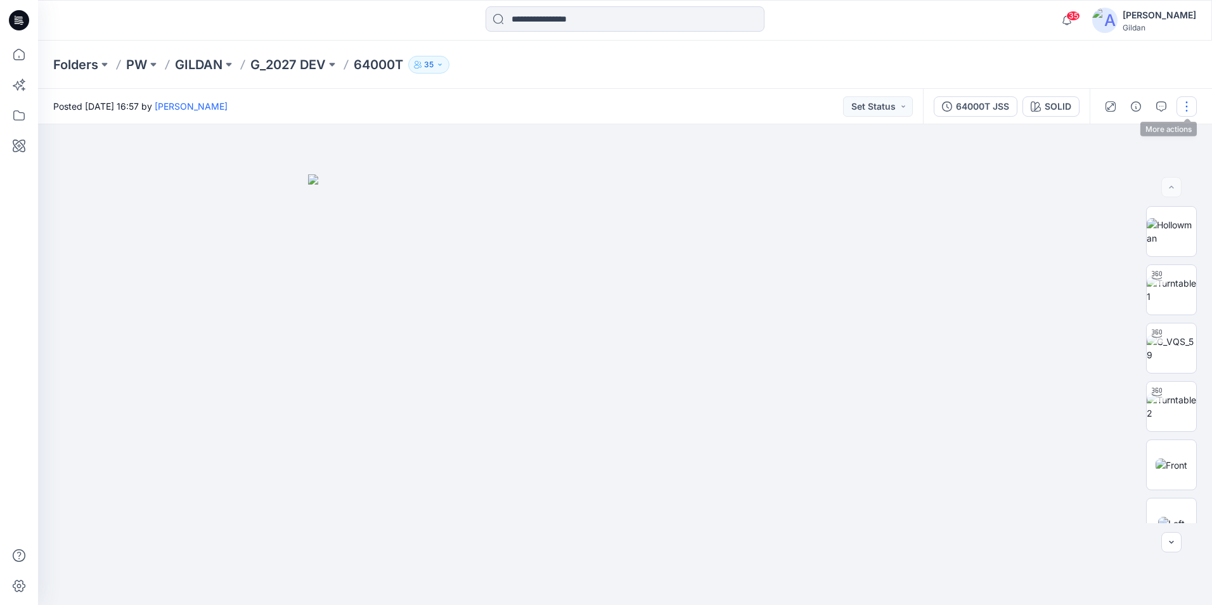
click at [1187, 105] on button "button" at bounding box center [1187, 106] width 20 height 20
click at [1115, 168] on button "Edit" at bounding box center [1134, 171] width 117 height 23
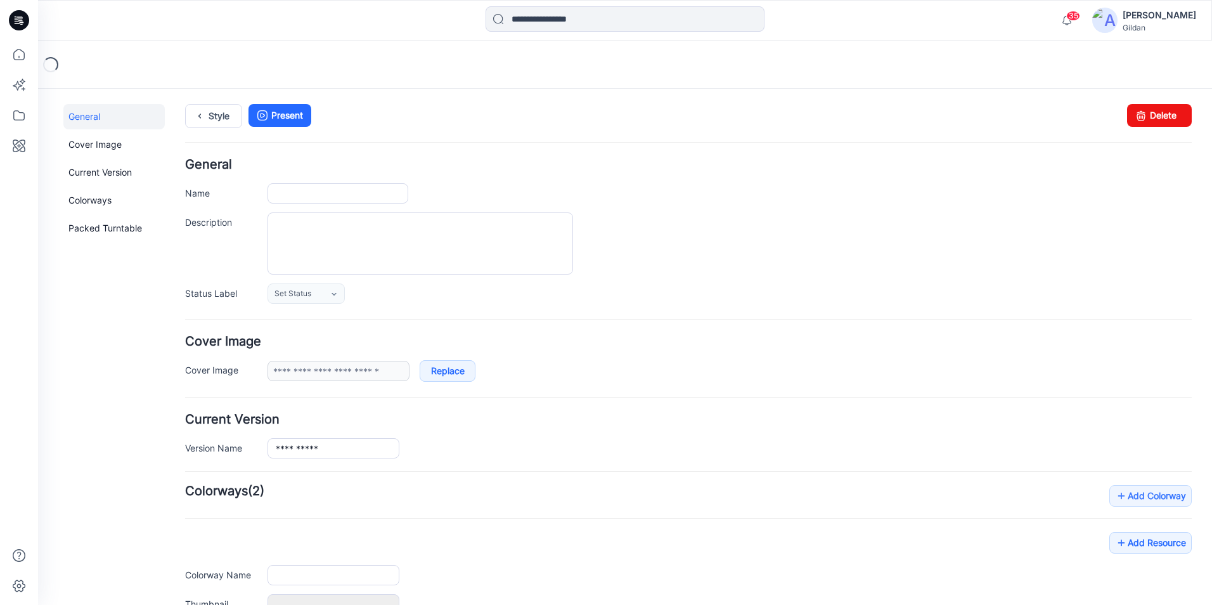
type input "******"
type input "*****"
type input "**********"
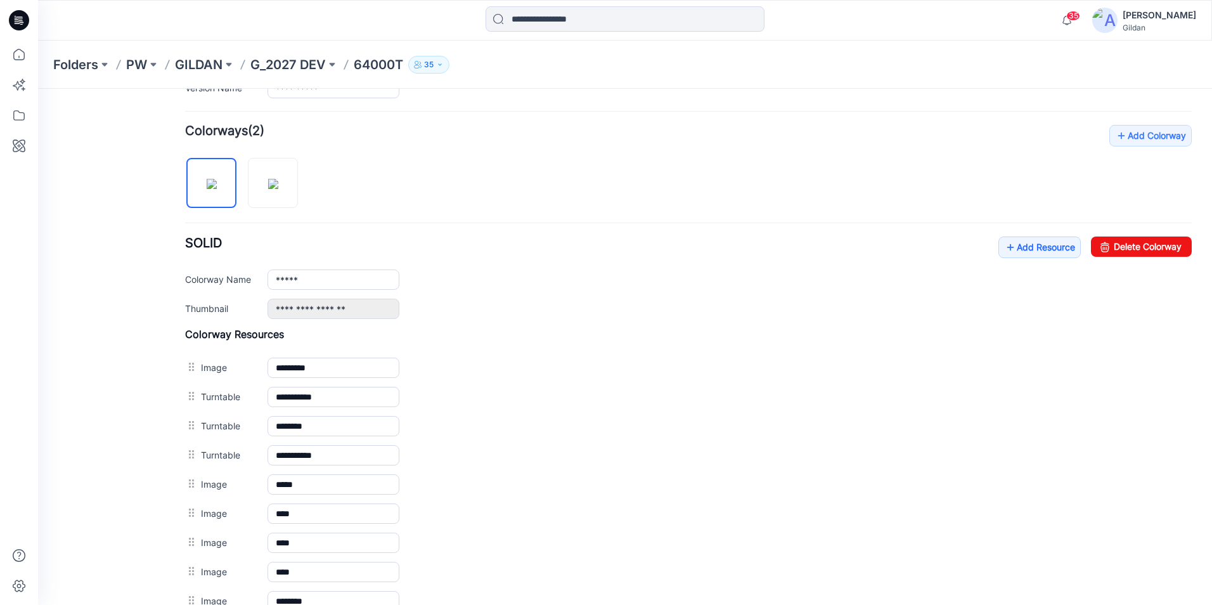
scroll to position [380, 0]
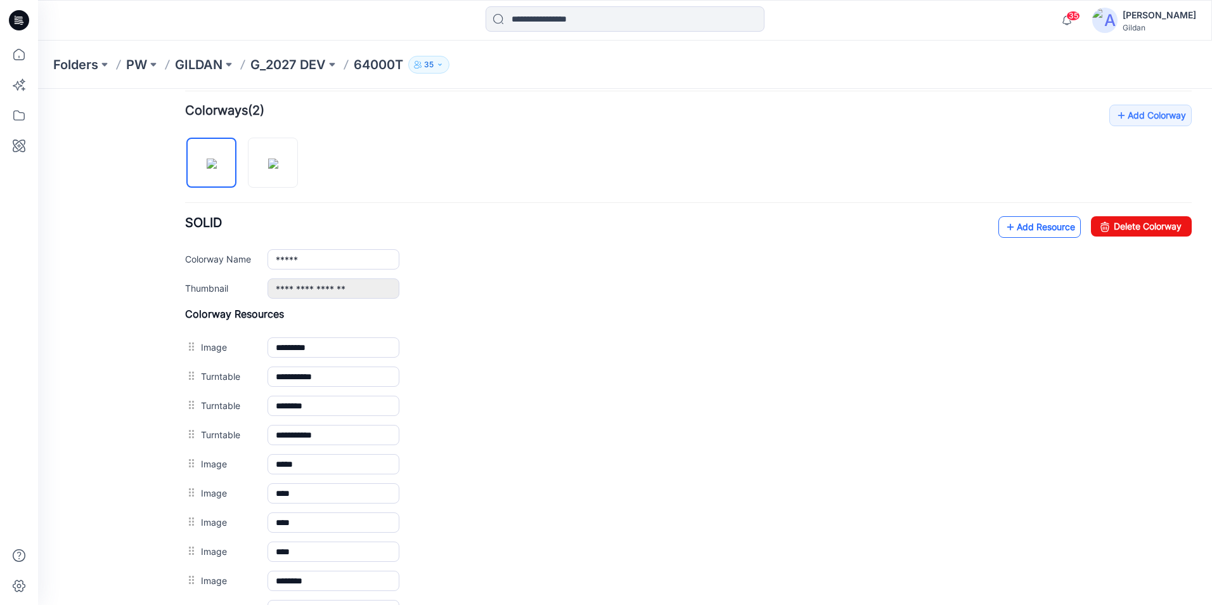
click at [1011, 227] on link "Add Resource" at bounding box center [1040, 227] width 82 height 22
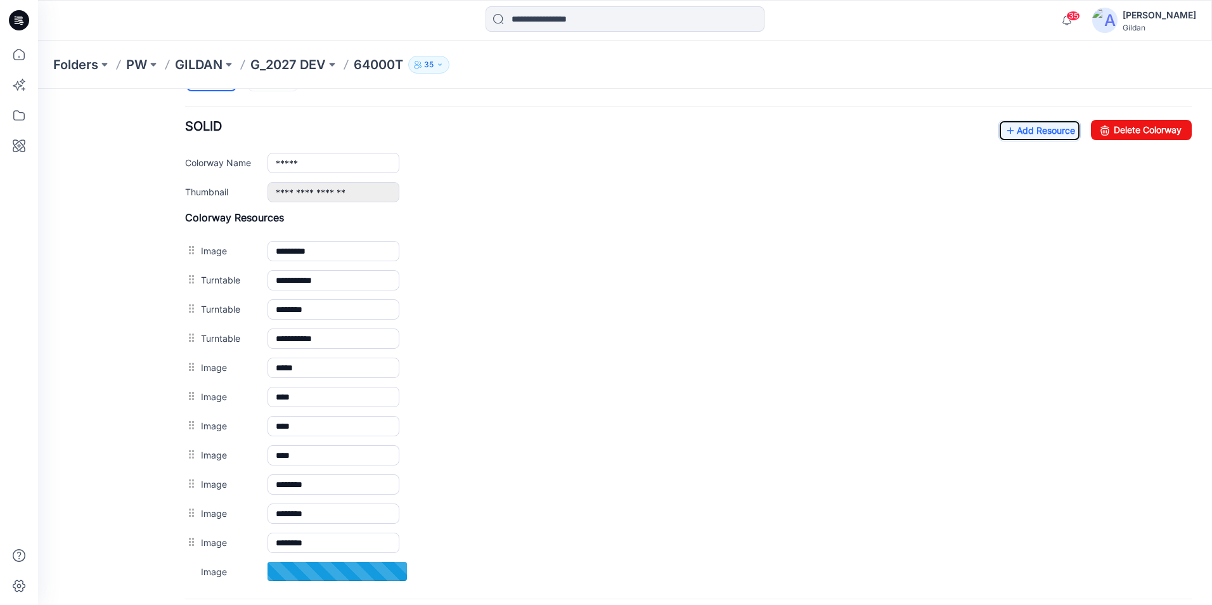
scroll to position [476, 0]
click at [1004, 134] on icon at bounding box center [1010, 131] width 13 height 20
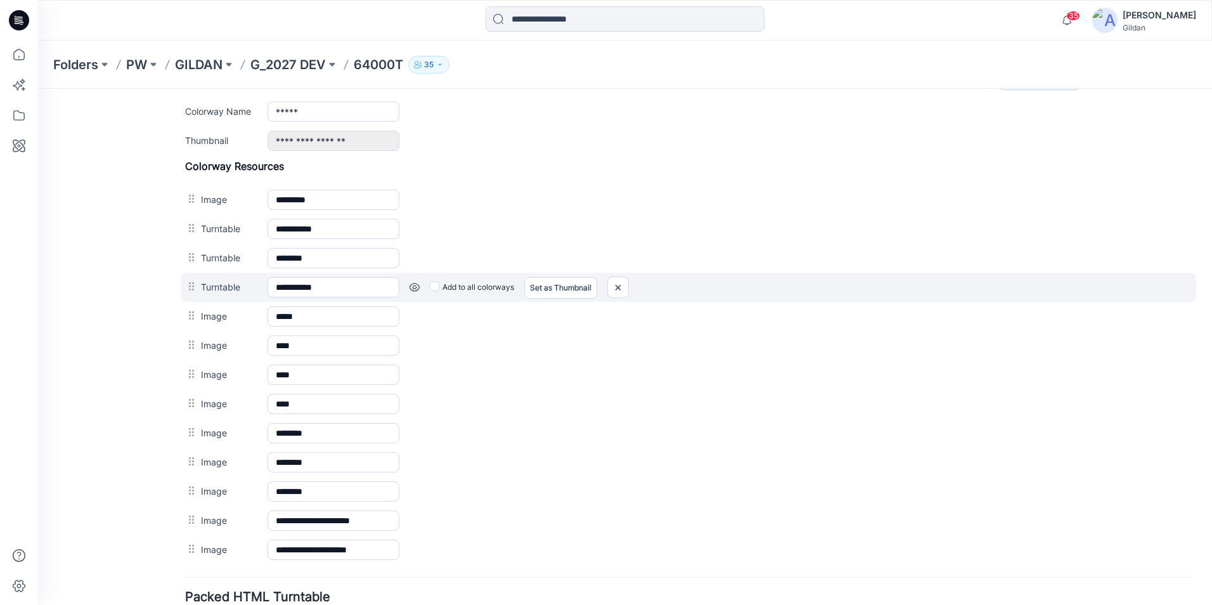
scroll to position [506, 0]
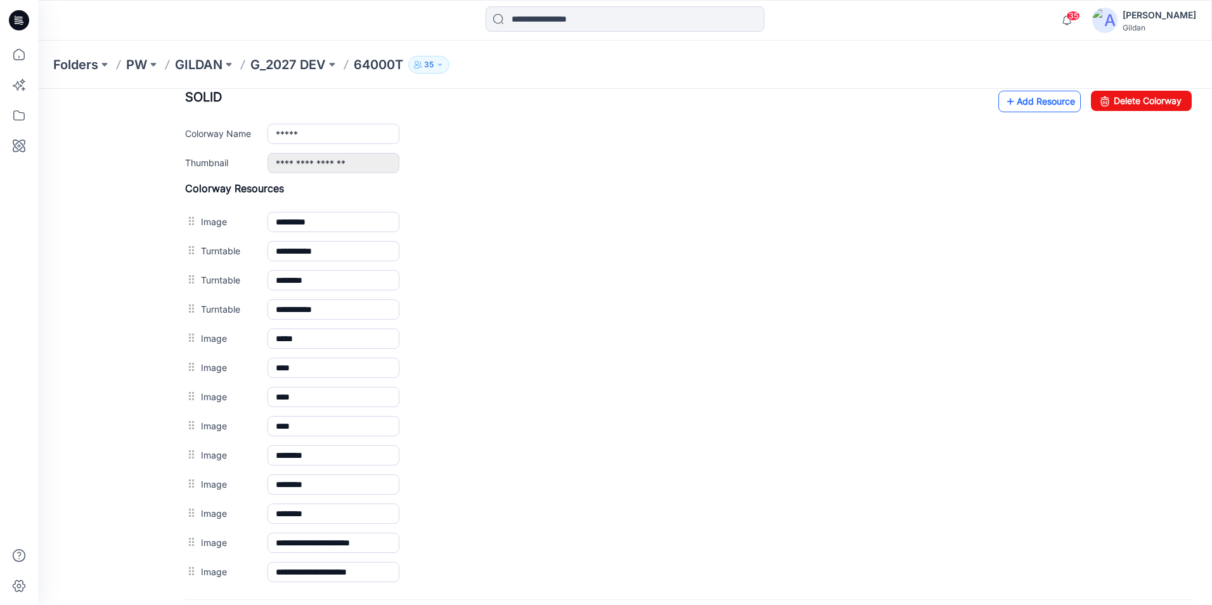
click at [1037, 100] on link "Add Resource" at bounding box center [1040, 102] width 82 height 22
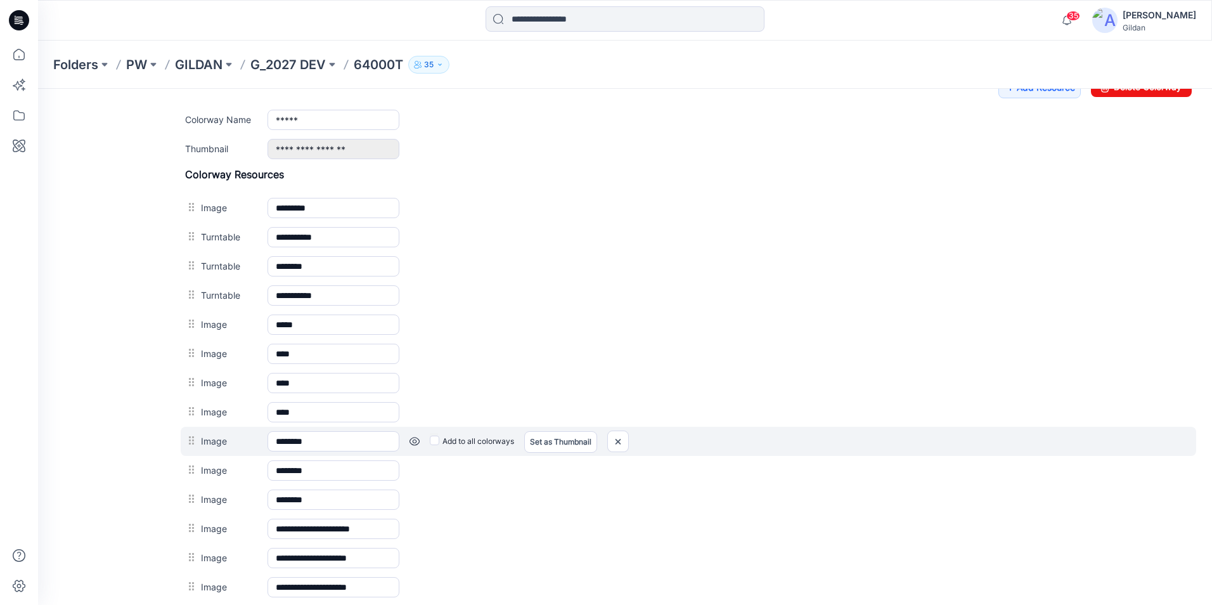
scroll to position [443, 0]
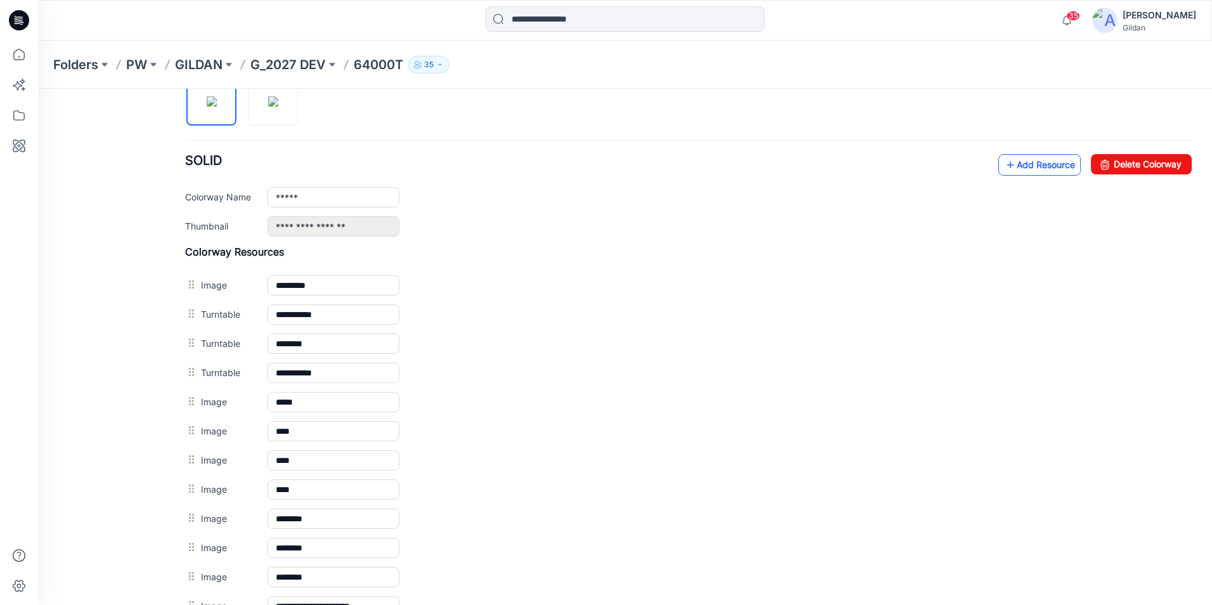
click at [1029, 163] on link "Add Resource" at bounding box center [1040, 165] width 82 height 22
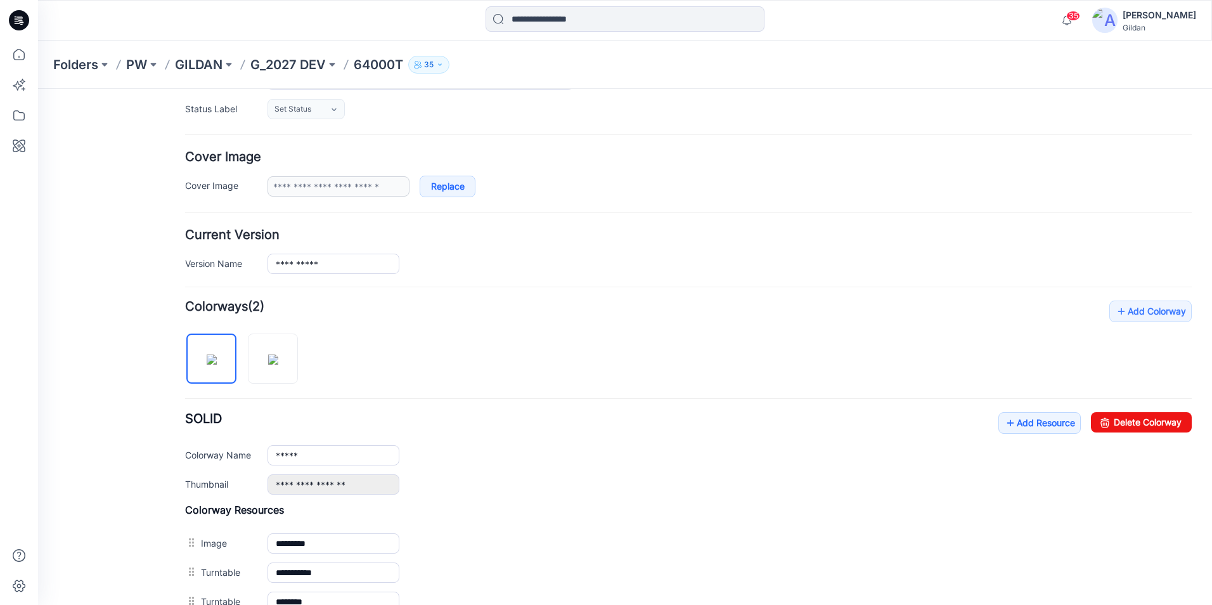
scroll to position [184, 0]
click at [1011, 421] on link "Add Resource" at bounding box center [1040, 424] width 82 height 22
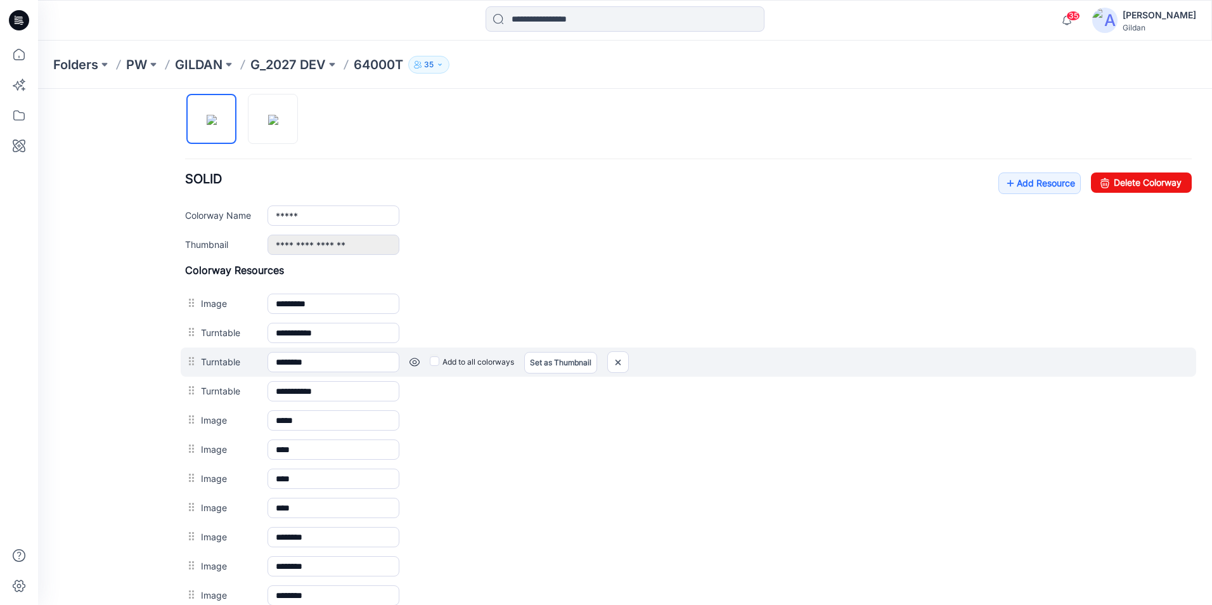
scroll to position [374, 0]
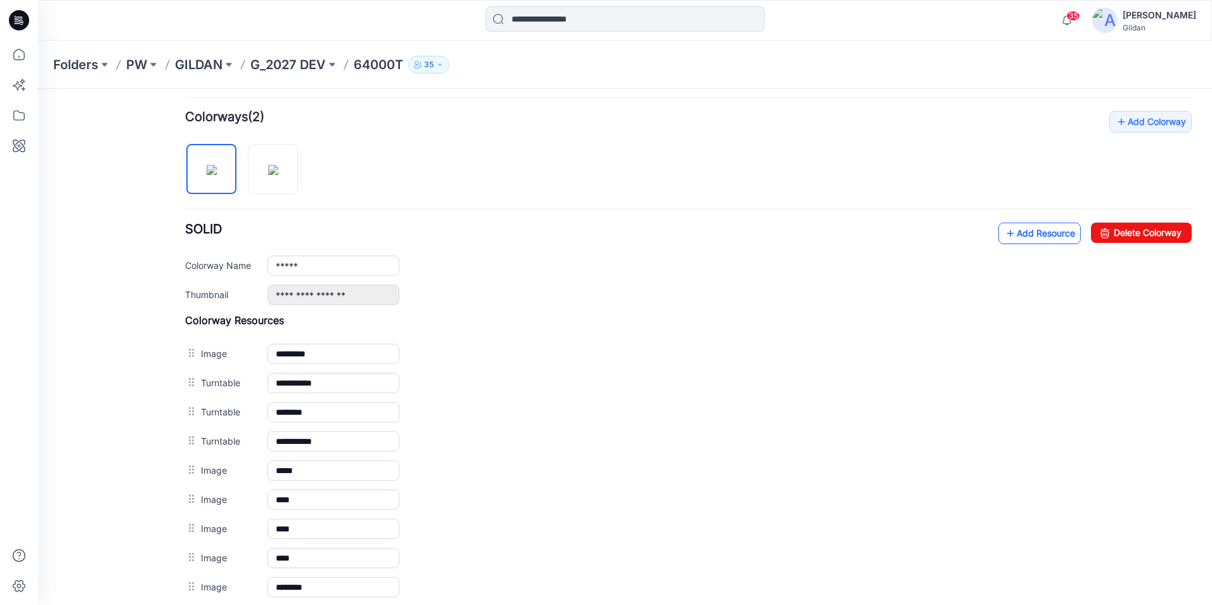
click at [1004, 228] on icon at bounding box center [1010, 233] width 13 height 20
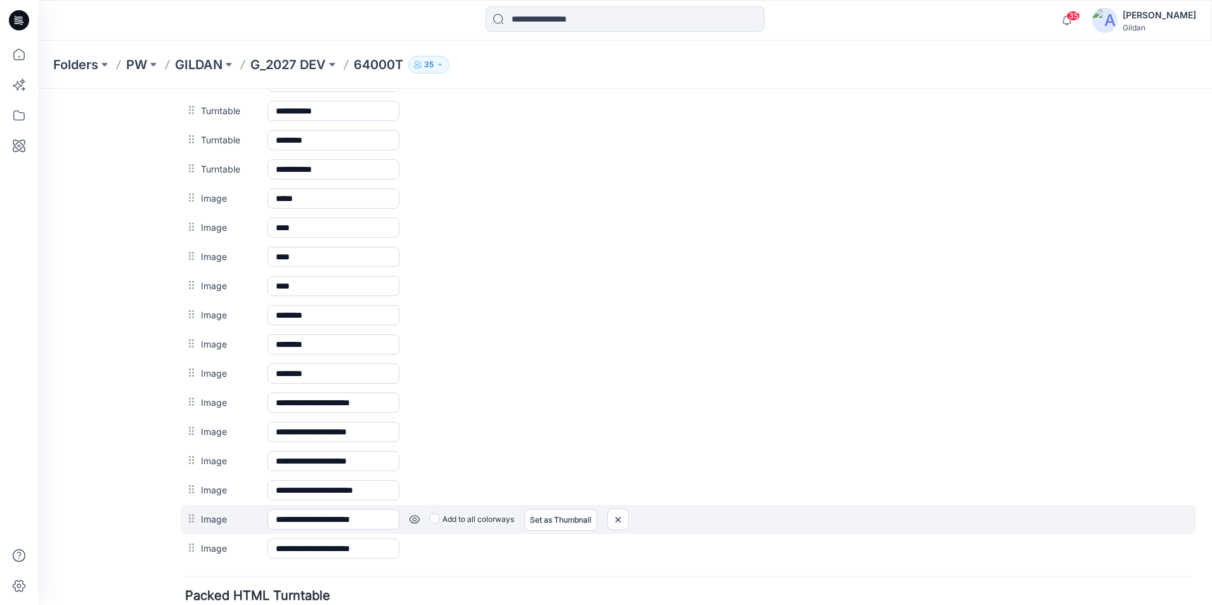
scroll to position [496, 0]
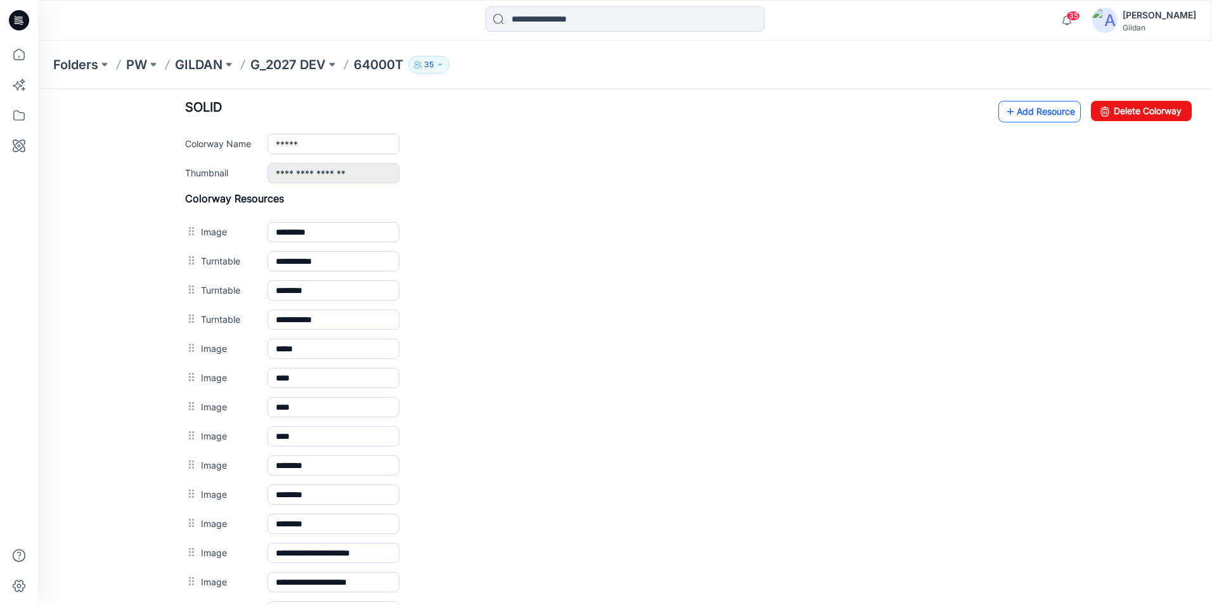
click at [1020, 109] on link "Add Resource" at bounding box center [1040, 112] width 82 height 22
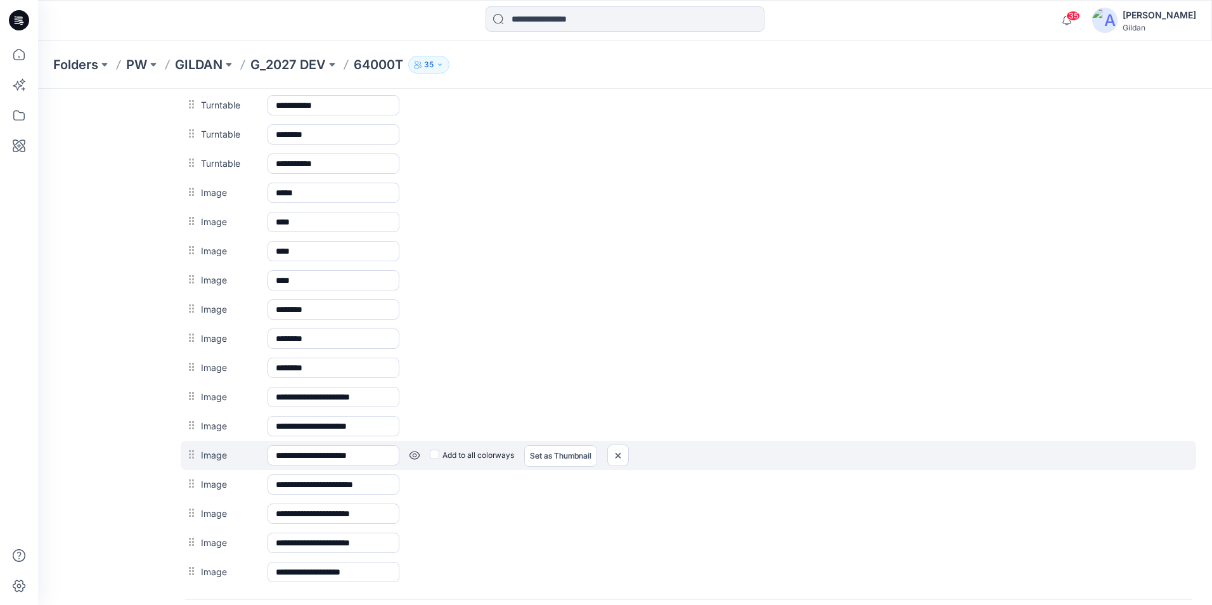
scroll to position [398, 0]
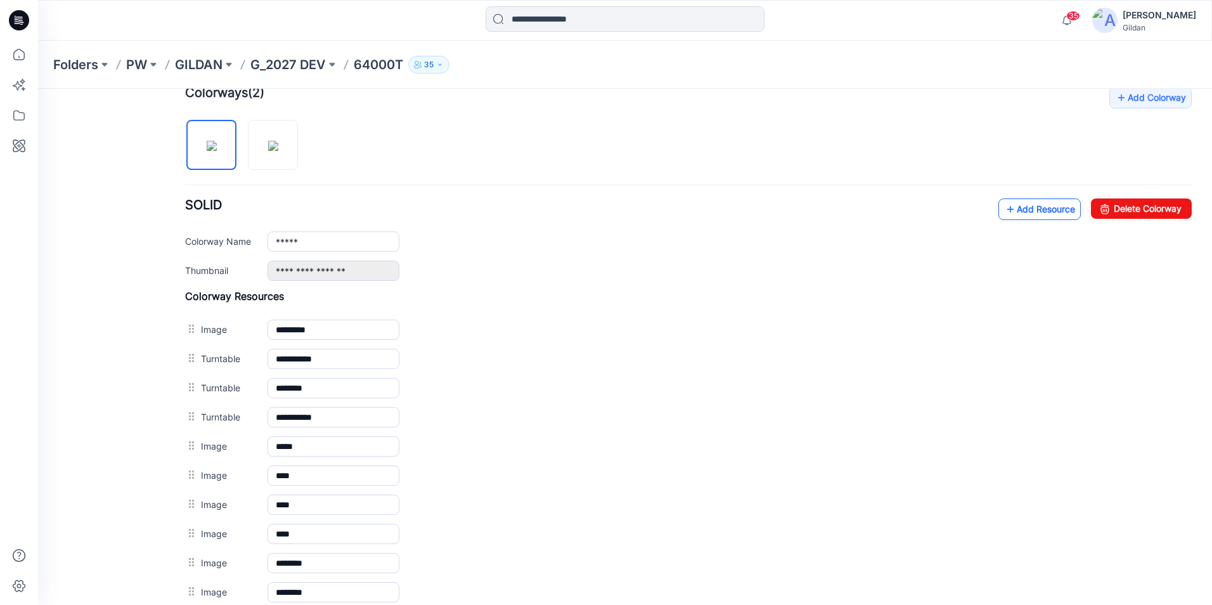
click at [1007, 207] on link "Add Resource" at bounding box center [1040, 209] width 82 height 22
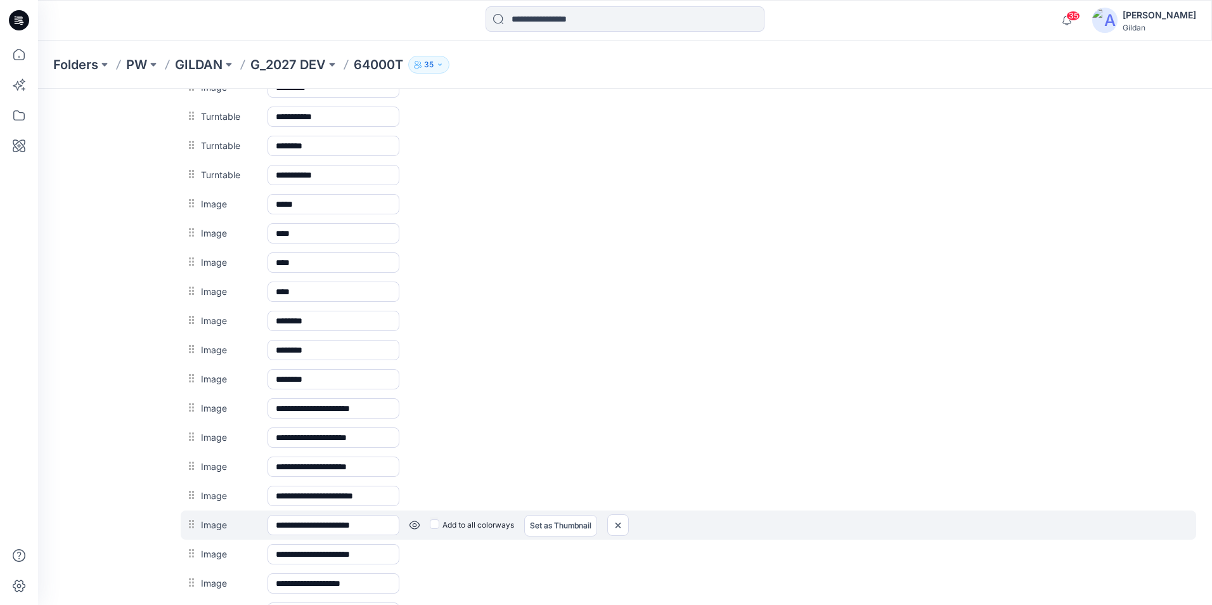
scroll to position [491, 0]
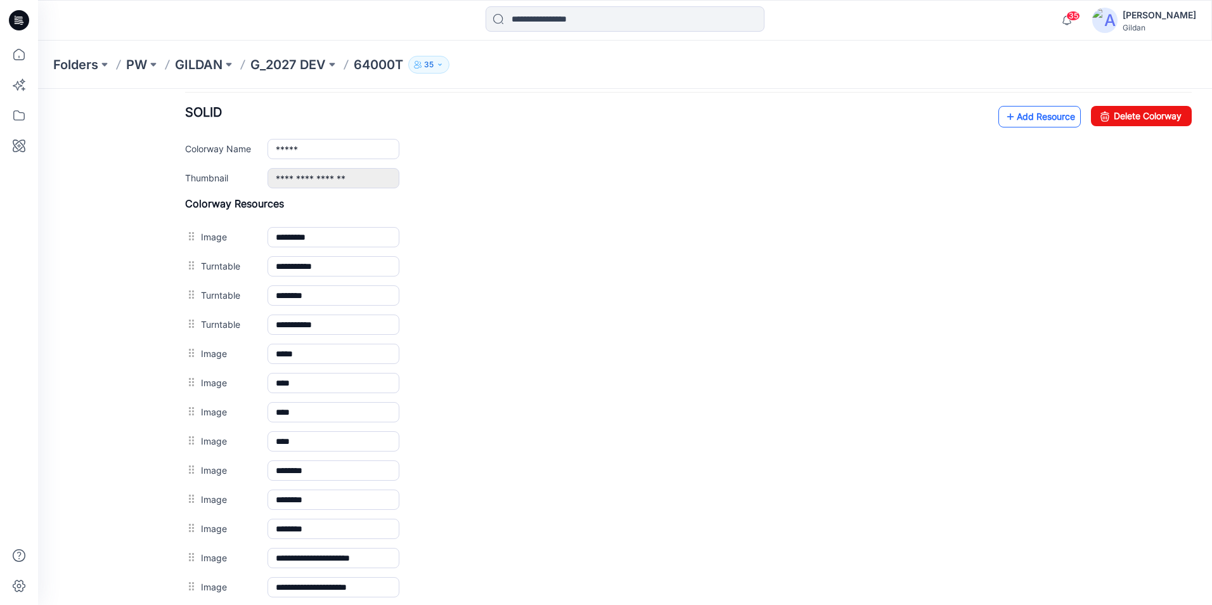
click at [1004, 115] on icon at bounding box center [1010, 117] width 13 height 20
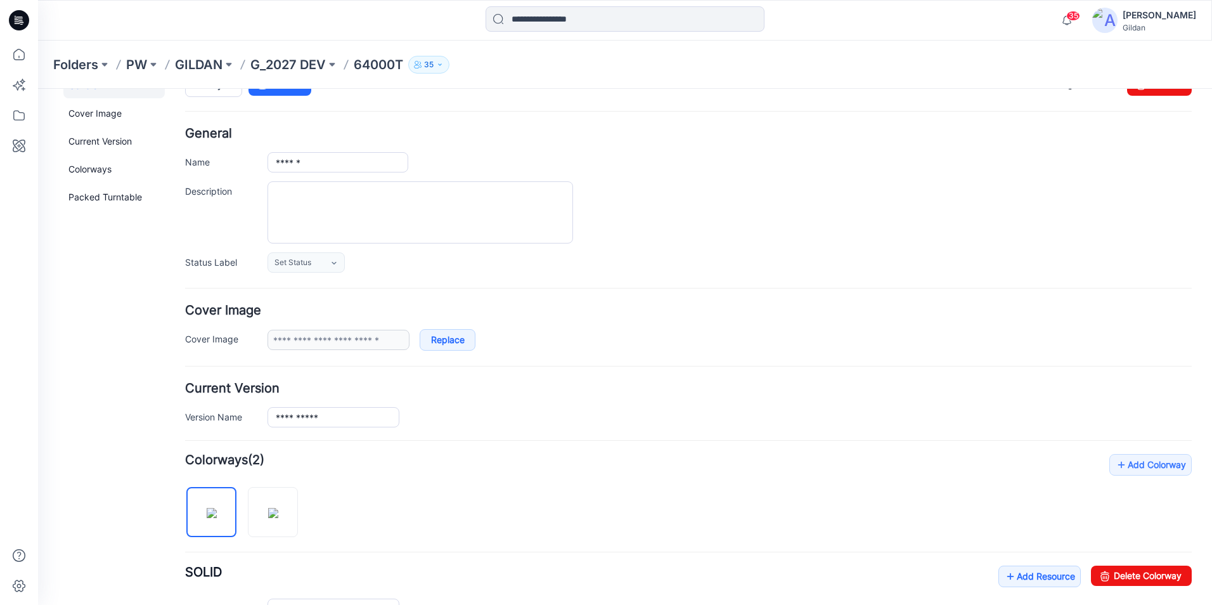
scroll to position [0, 0]
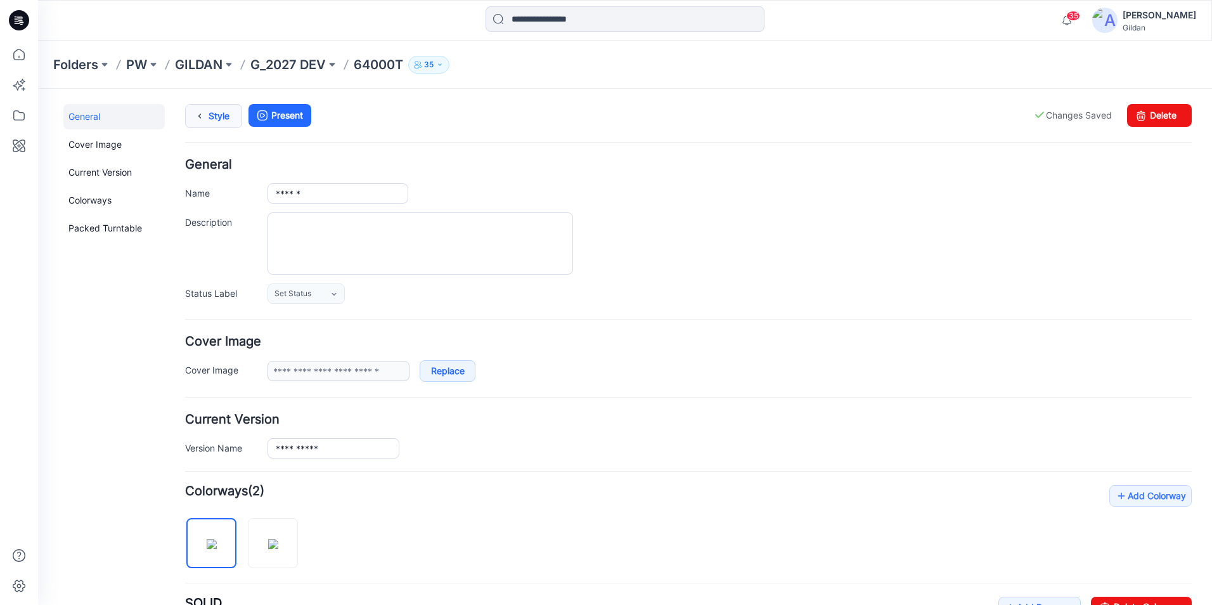
click at [214, 117] on link "Style" at bounding box center [213, 116] width 57 height 24
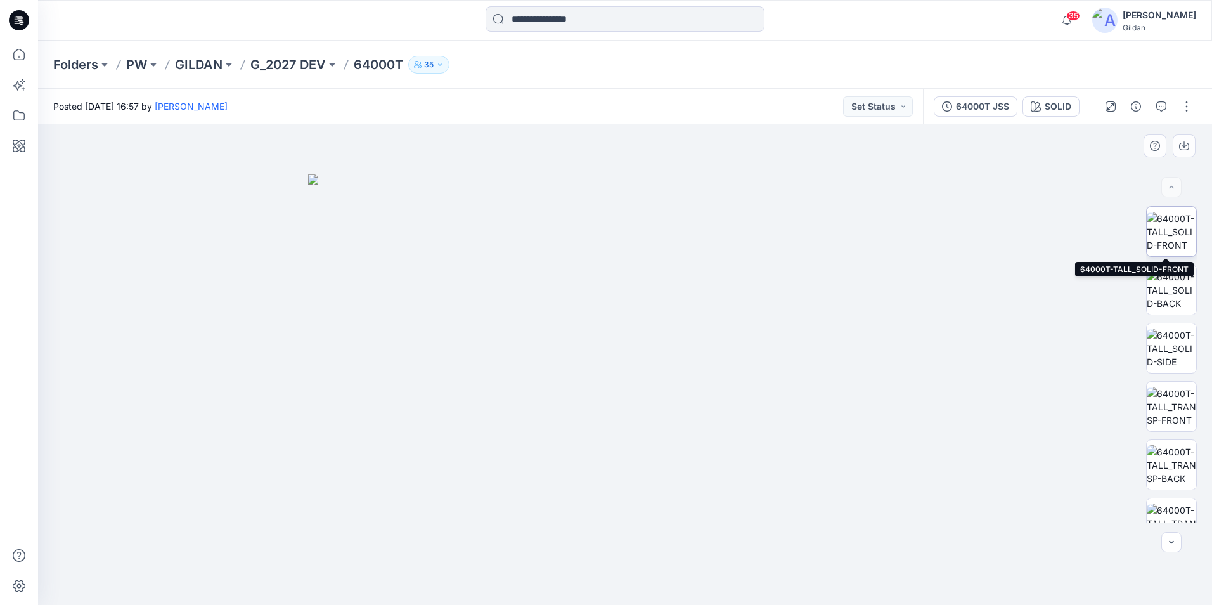
click at [1169, 227] on img at bounding box center [1171, 232] width 49 height 40
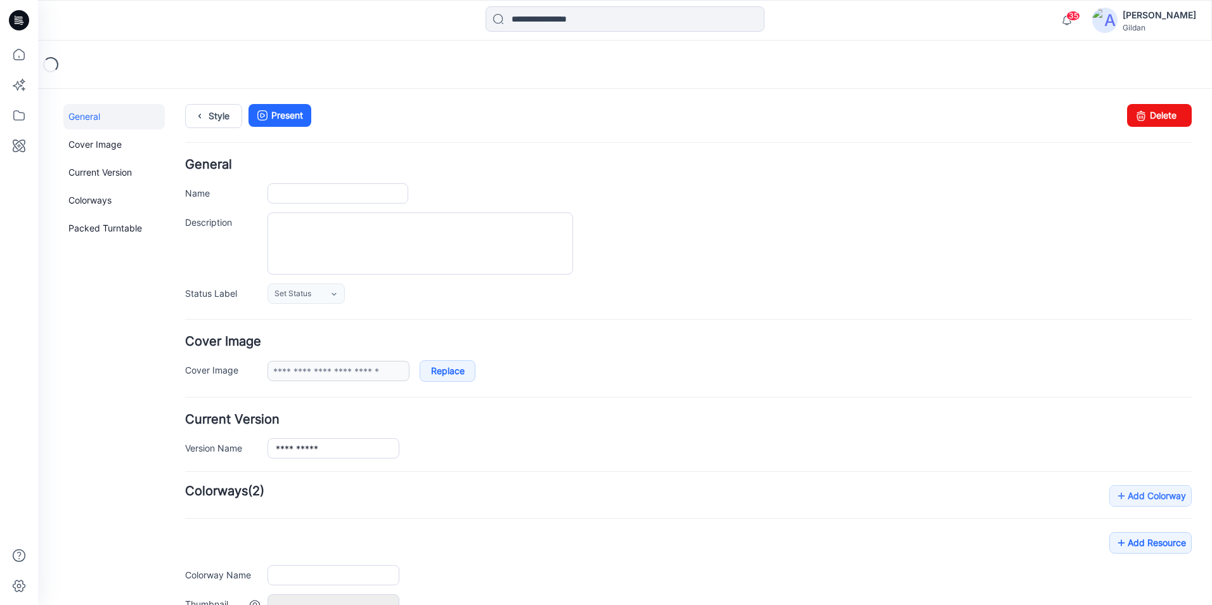
type input "******"
type input "*****"
type input "**********"
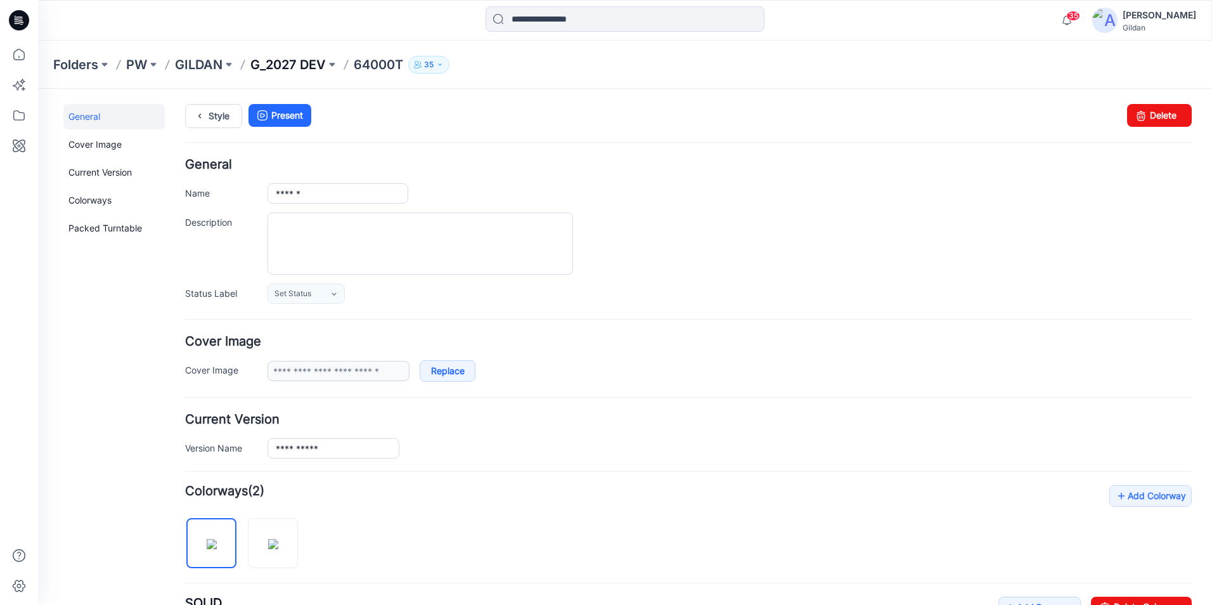
click at [270, 56] on p "G_2027 DEV" at bounding box center [287, 65] width 75 height 18
